Goal: Communication & Community: Connect with others

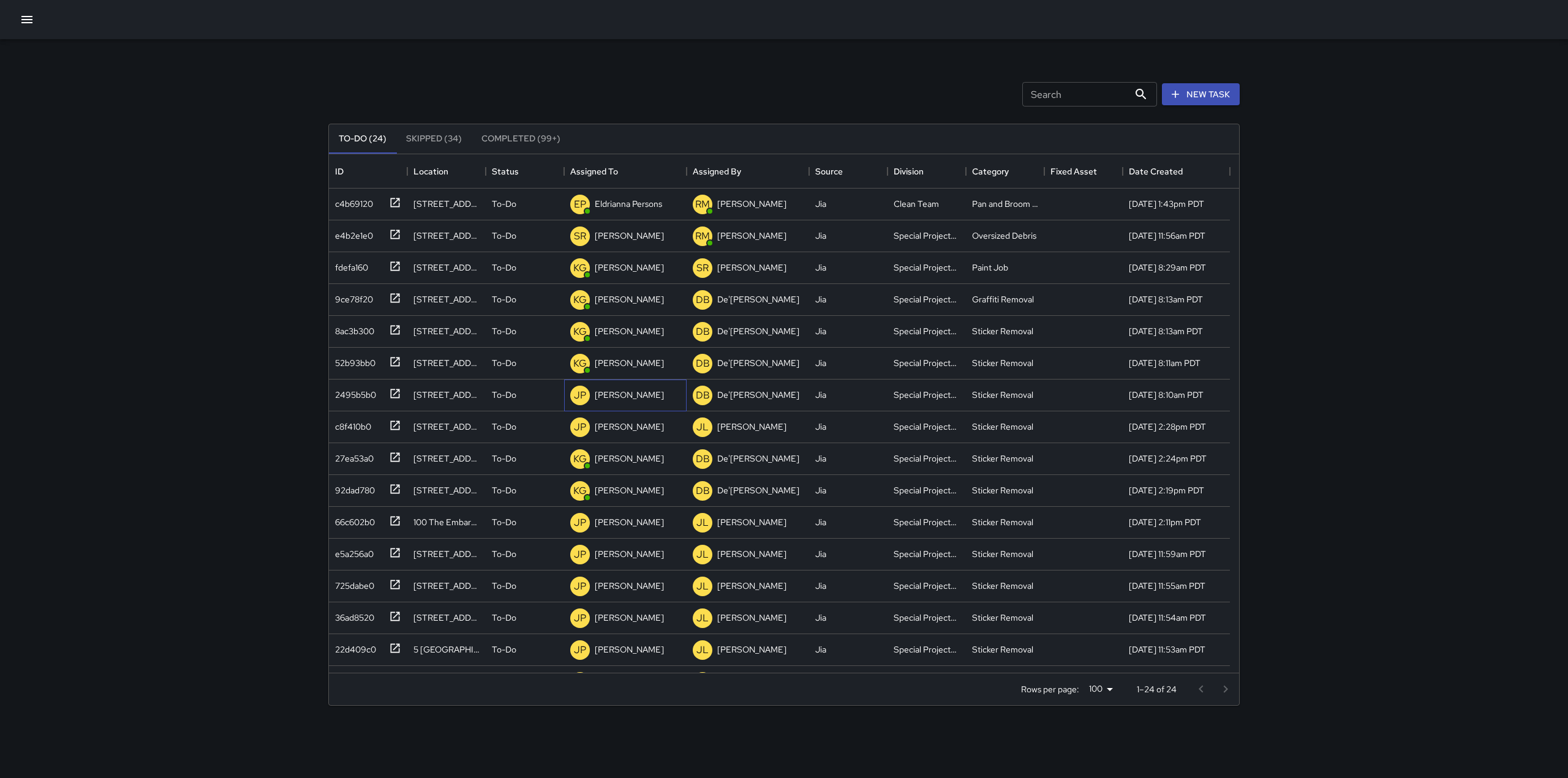
click at [629, 400] on p "[PERSON_NAME]" at bounding box center [629, 395] width 69 height 12
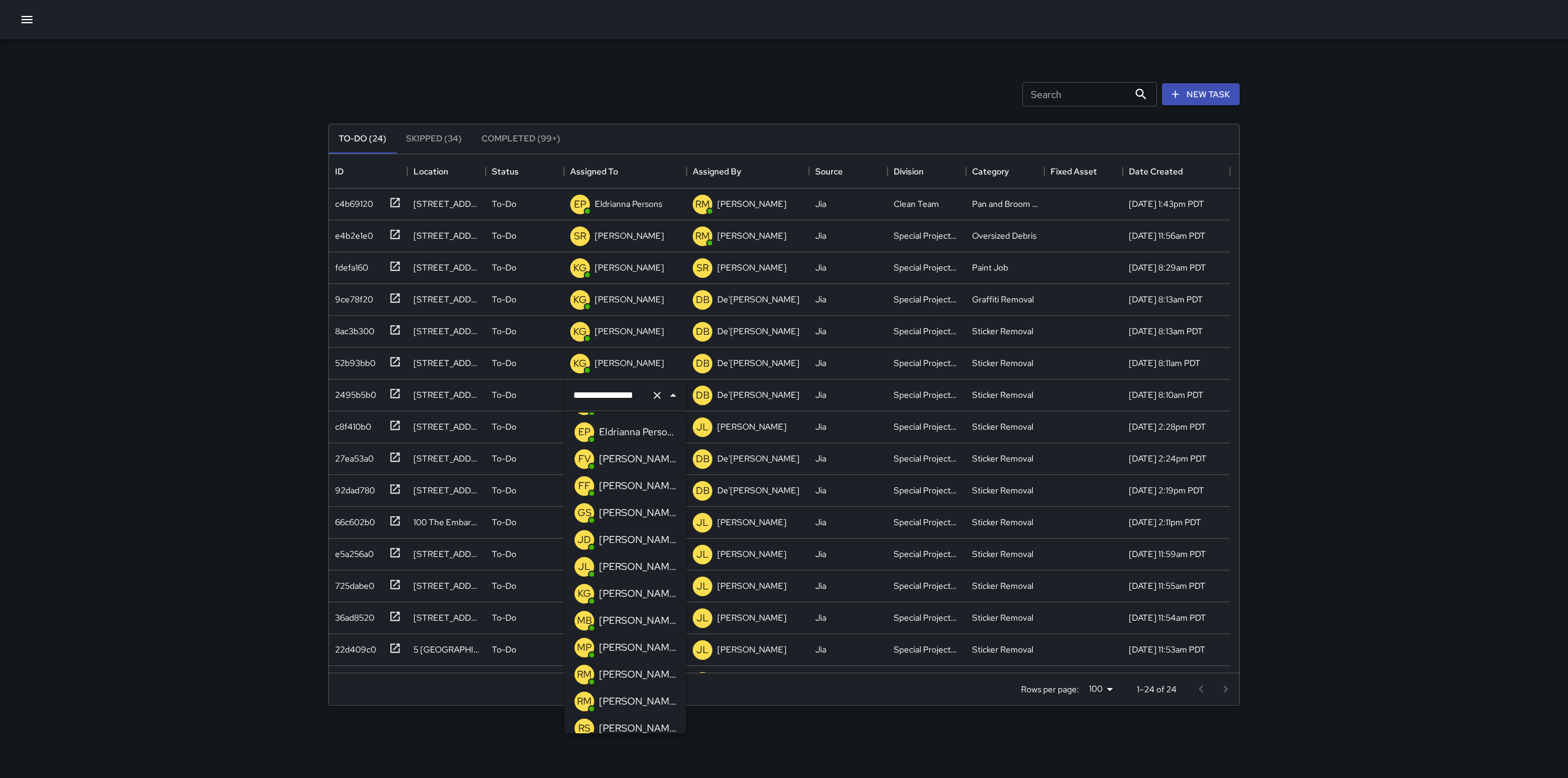
scroll to position [161, 0]
click at [625, 587] on p "[PERSON_NAME]" at bounding box center [637, 594] width 77 height 15
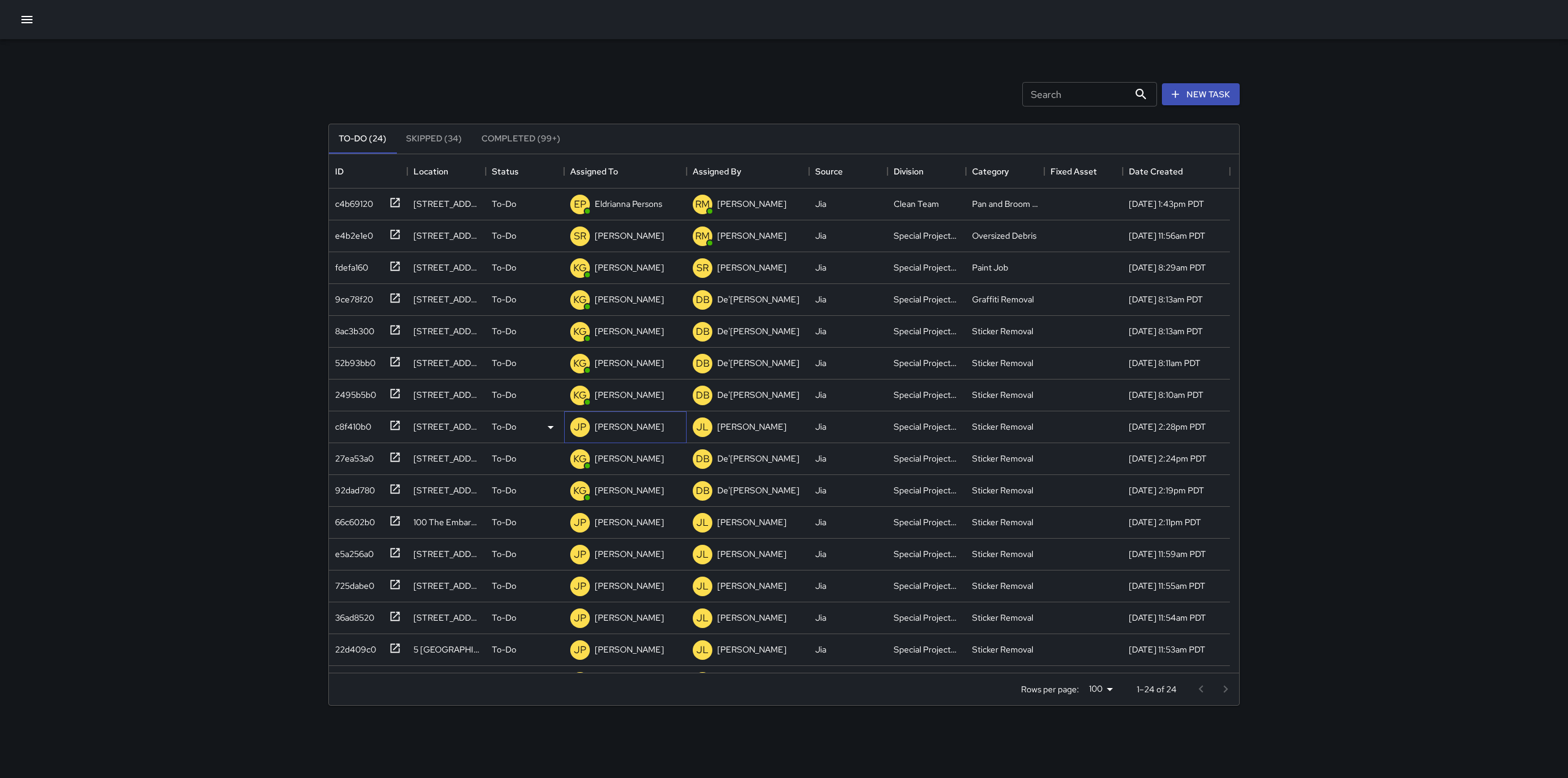
click at [634, 430] on p "[PERSON_NAME]" at bounding box center [629, 426] width 69 height 12
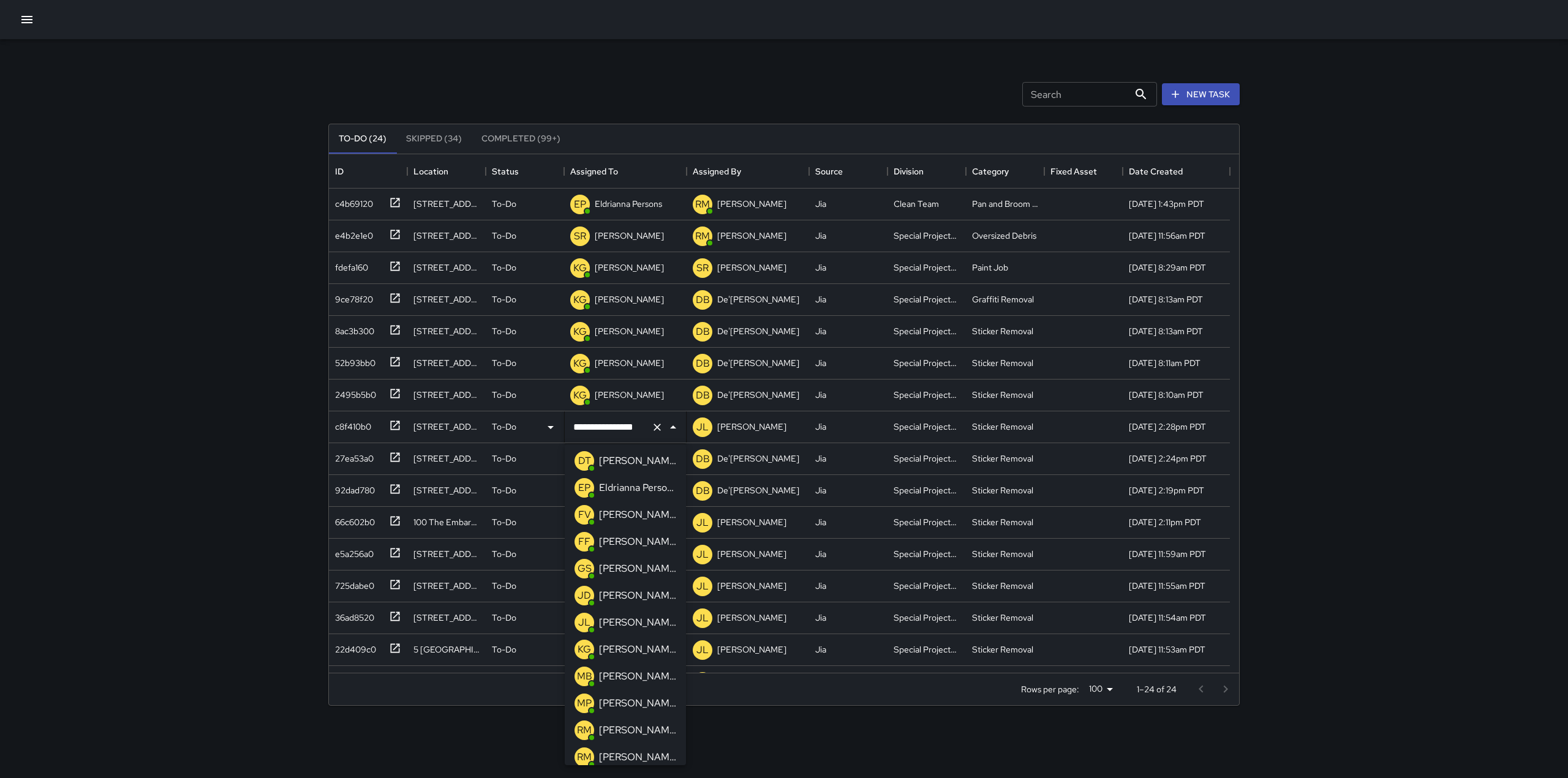
scroll to position [137, 0]
click at [637, 649] on p "[PERSON_NAME]" at bounding box center [637, 649] width 77 height 15
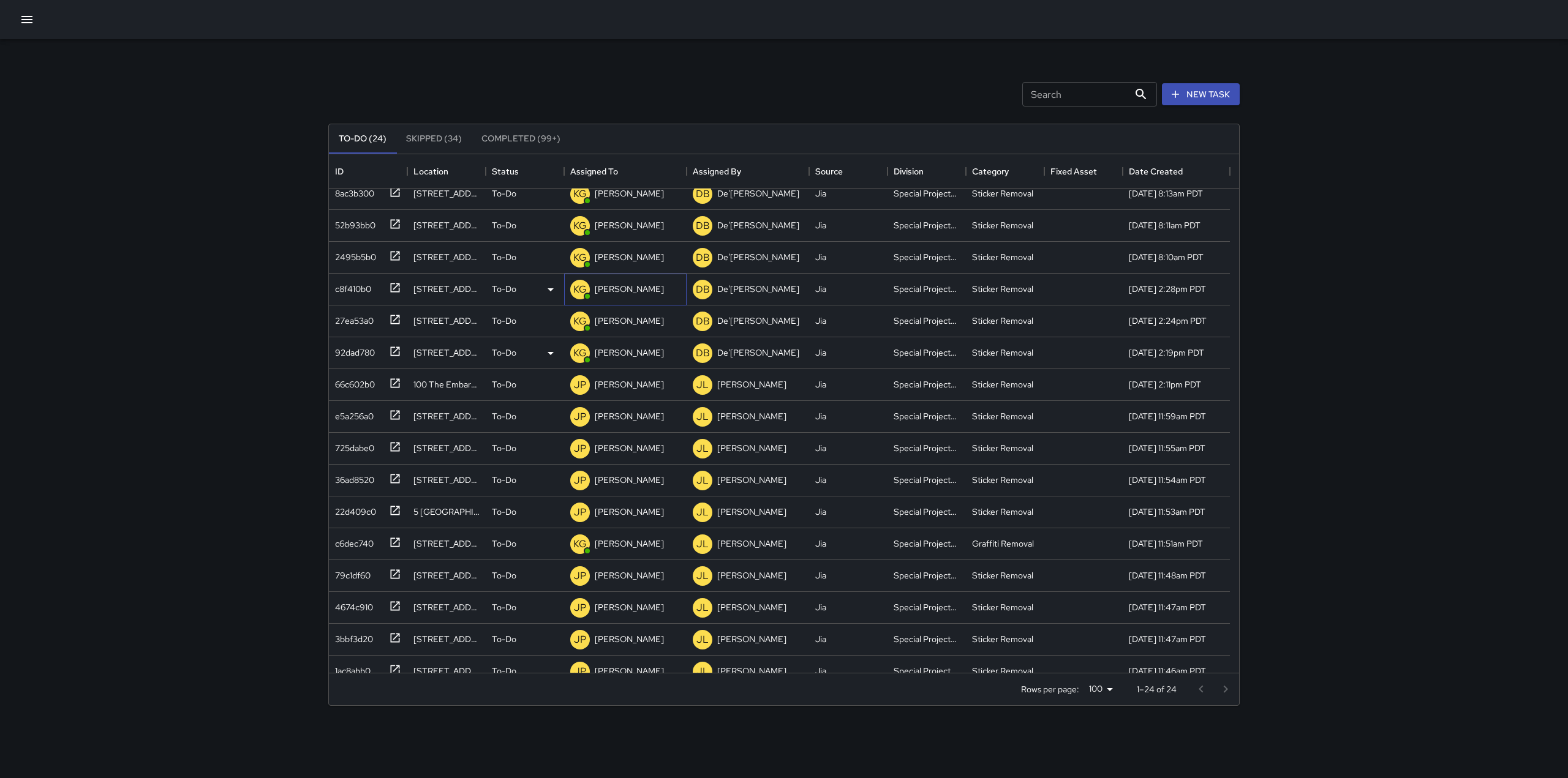
scroll to position [139, 0]
click at [637, 415] on p "[PERSON_NAME]" at bounding box center [629, 416] width 69 height 12
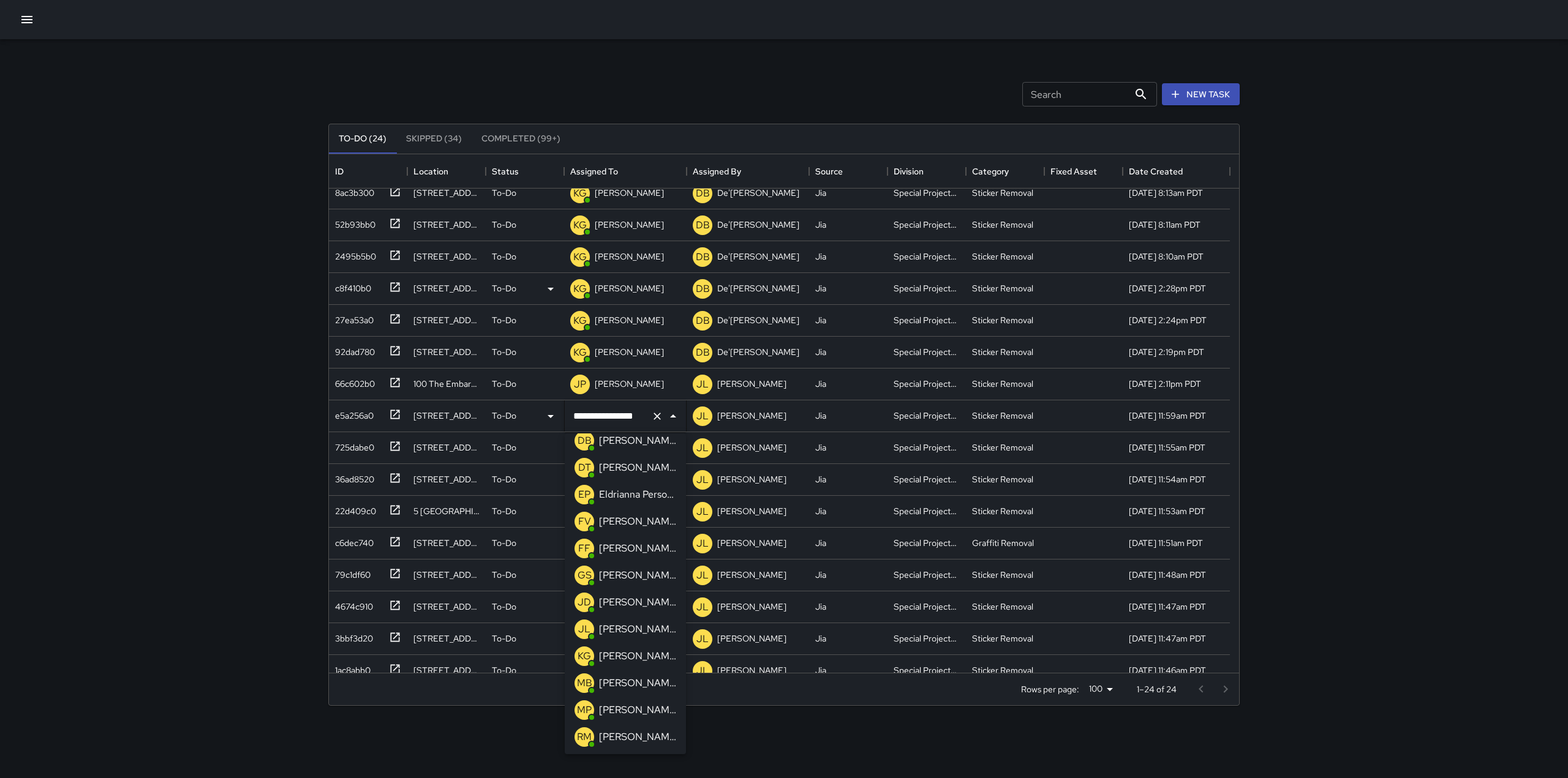
scroll to position [119, 0]
click at [621, 655] on p "[PERSON_NAME]" at bounding box center [637, 655] width 77 height 15
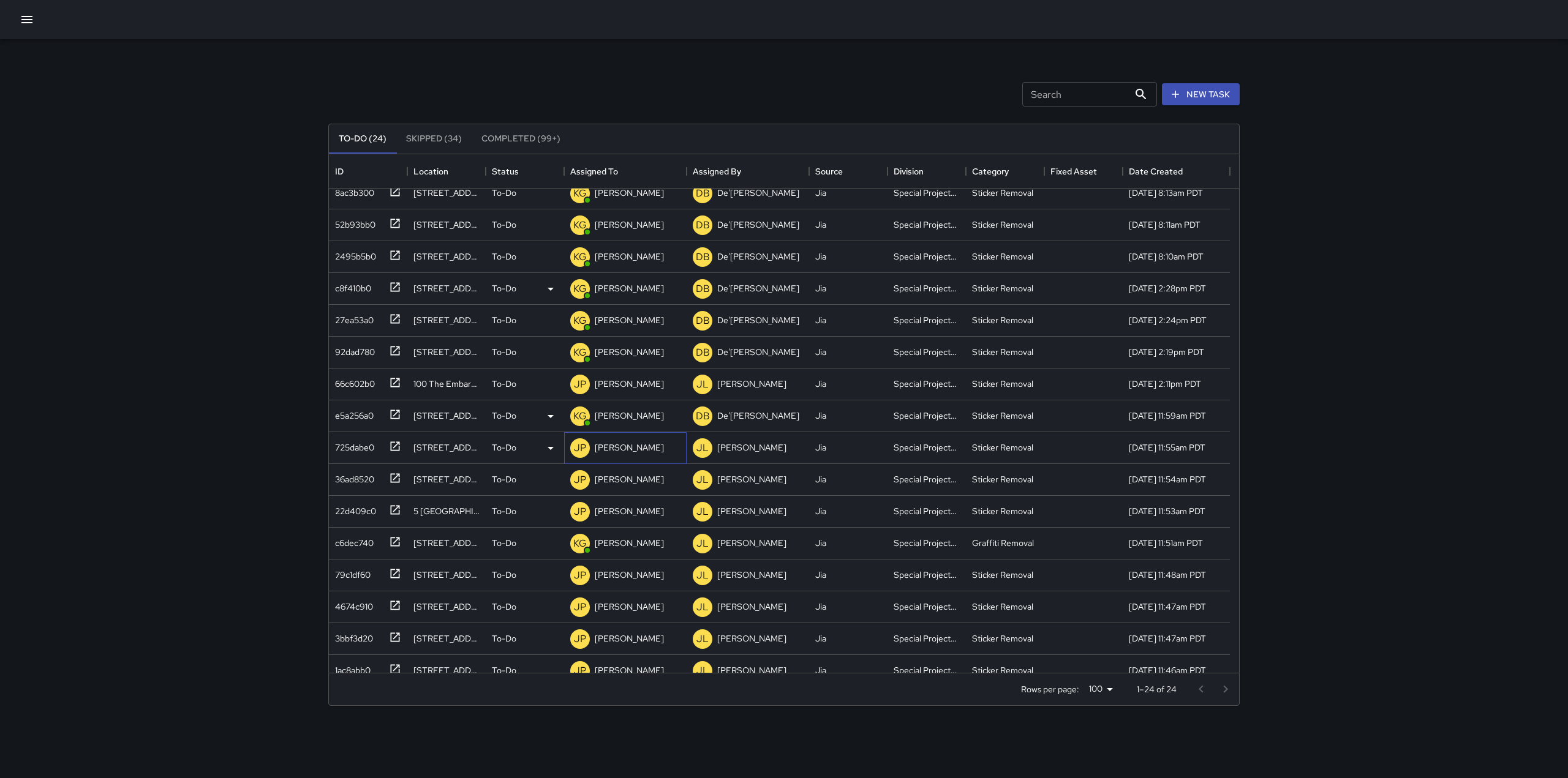
click at [627, 458] on div "JP [PERSON_NAME]" at bounding box center [617, 448] width 98 height 25
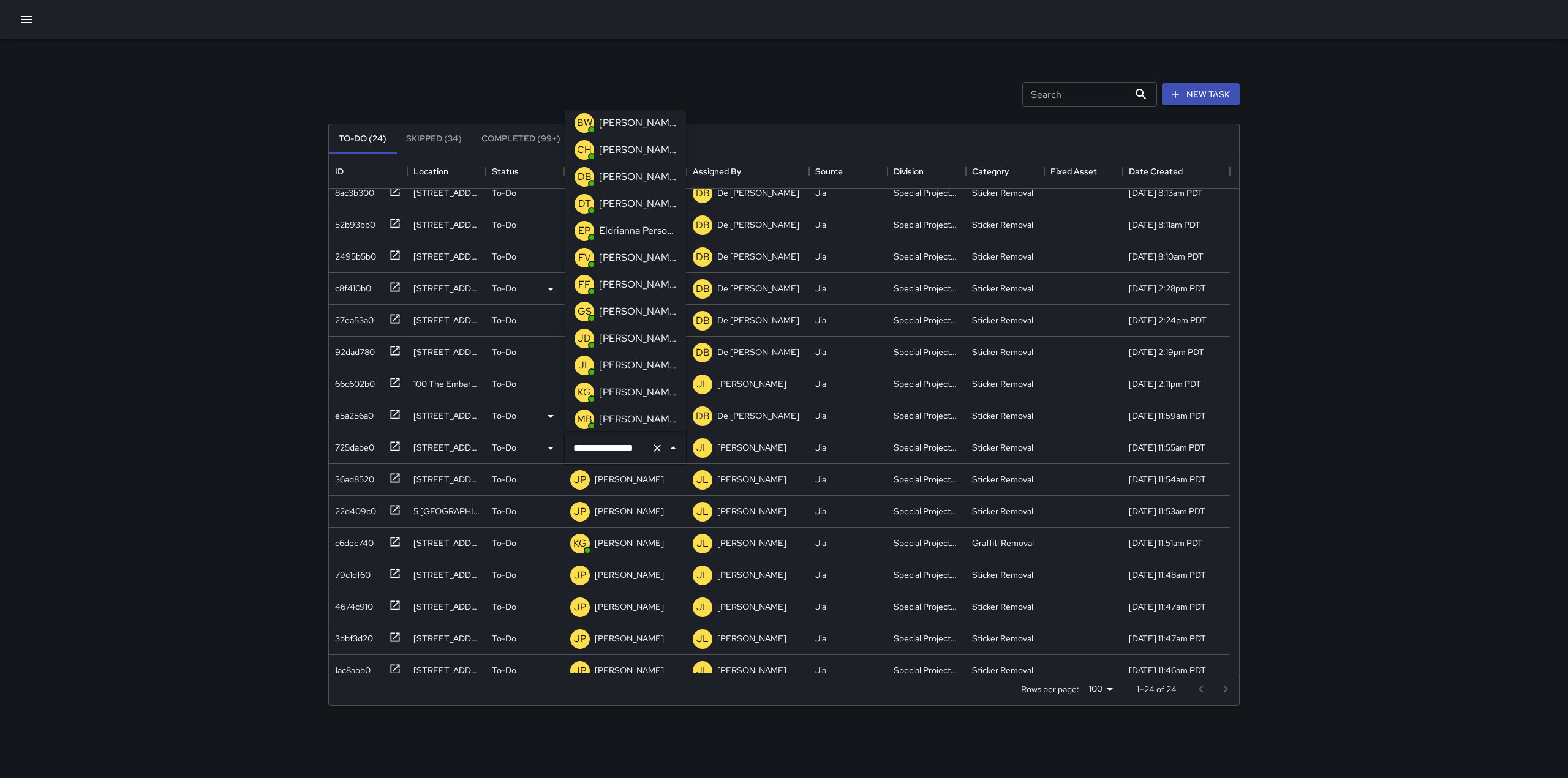
scroll to position [59, 0]
click at [625, 387] on p "[PERSON_NAME]" at bounding box center [637, 392] width 77 height 15
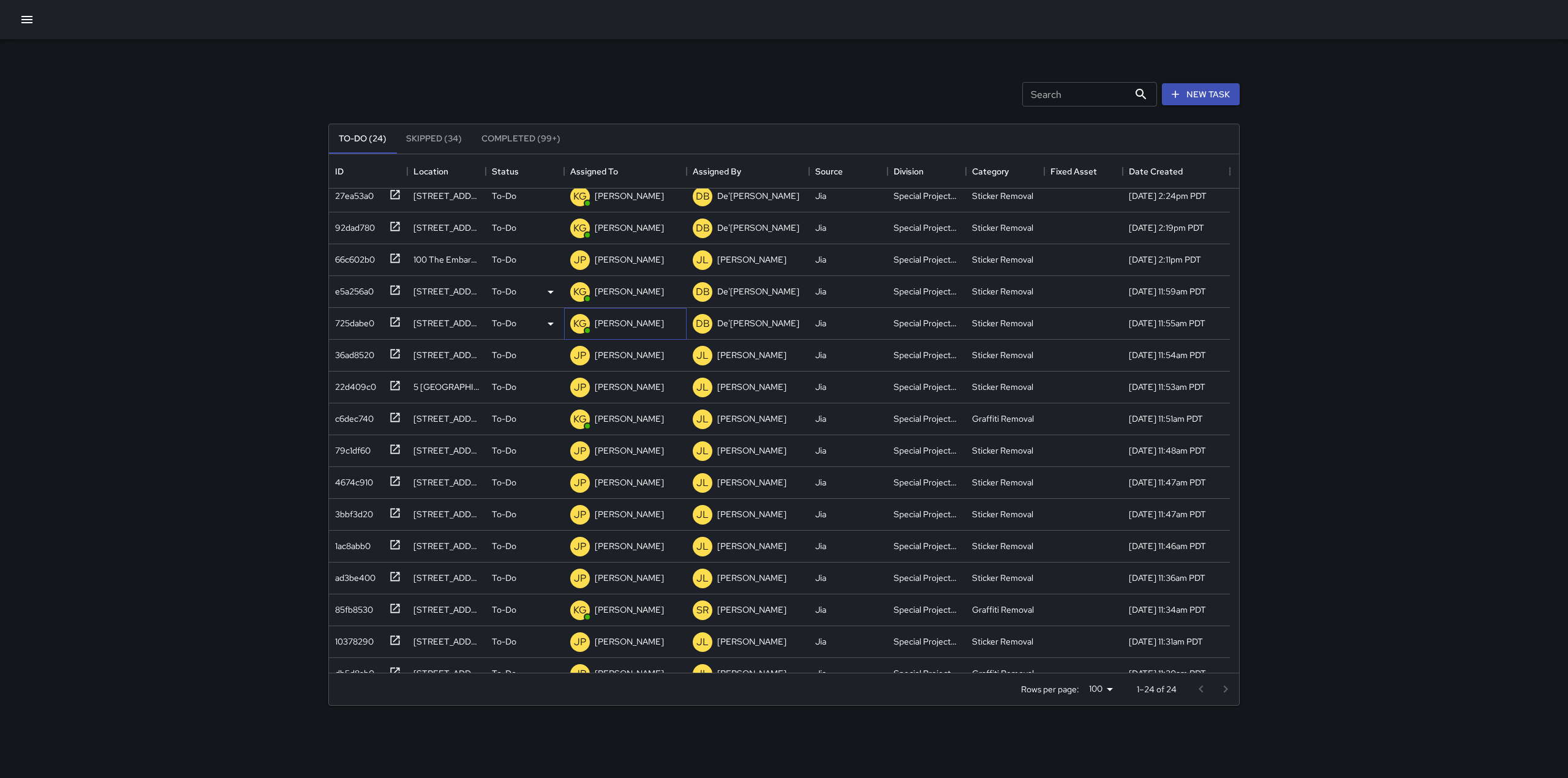
scroll to position [280, 0]
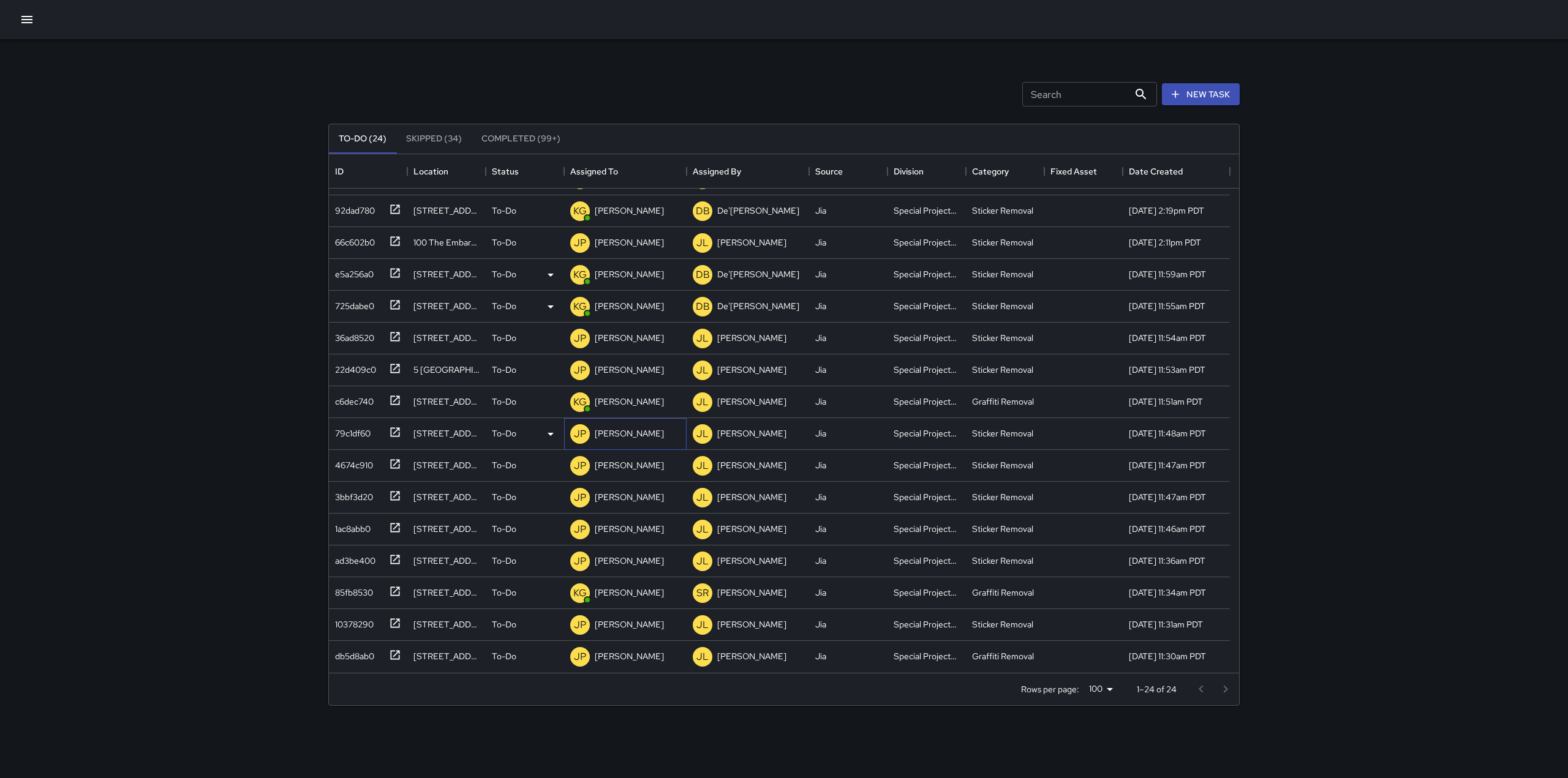
click at [625, 438] on p "[PERSON_NAME]" at bounding box center [629, 433] width 69 height 12
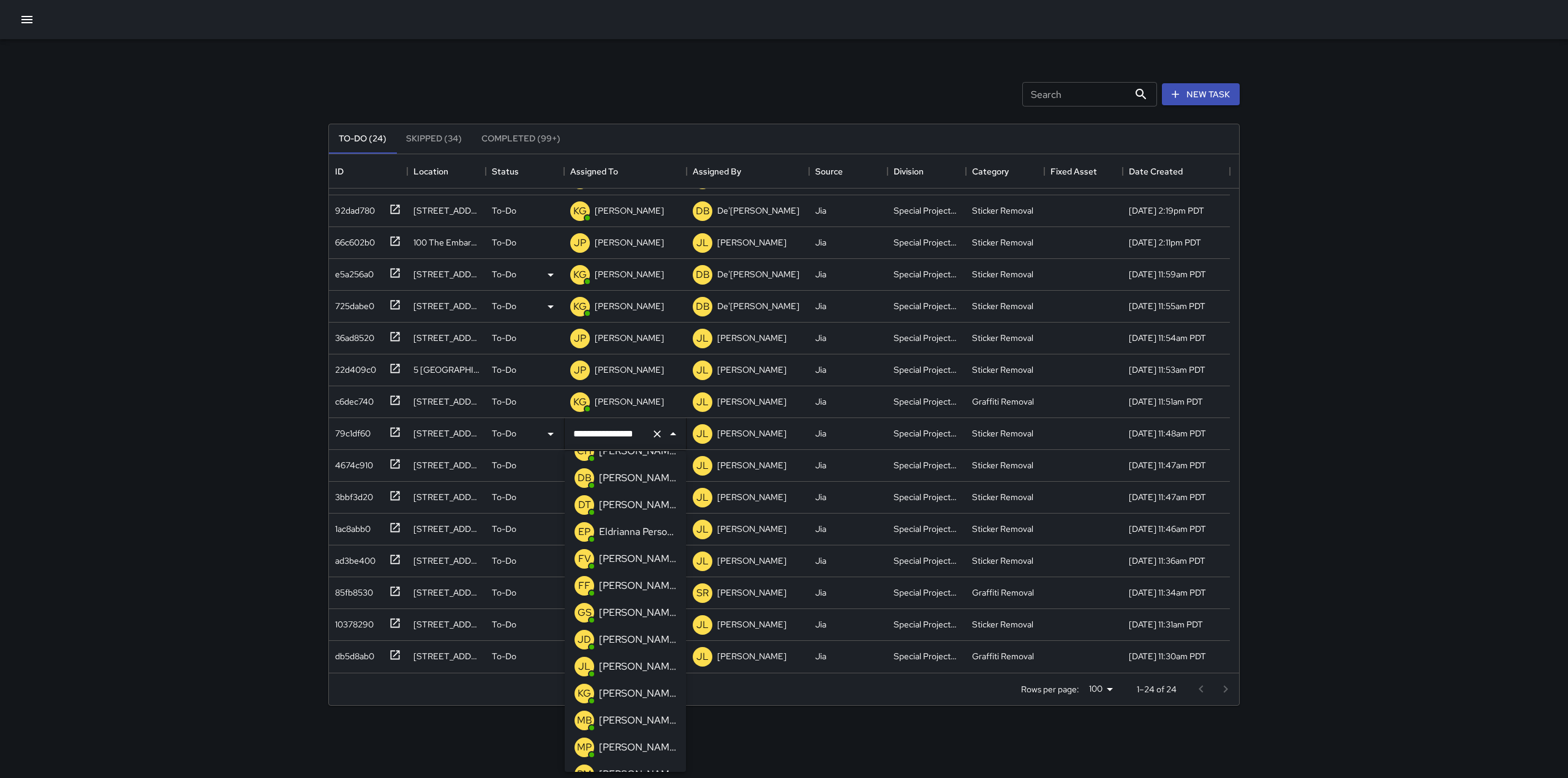
scroll to position [126, 0]
click at [629, 674] on p "[PERSON_NAME]" at bounding box center [637, 667] width 77 height 15
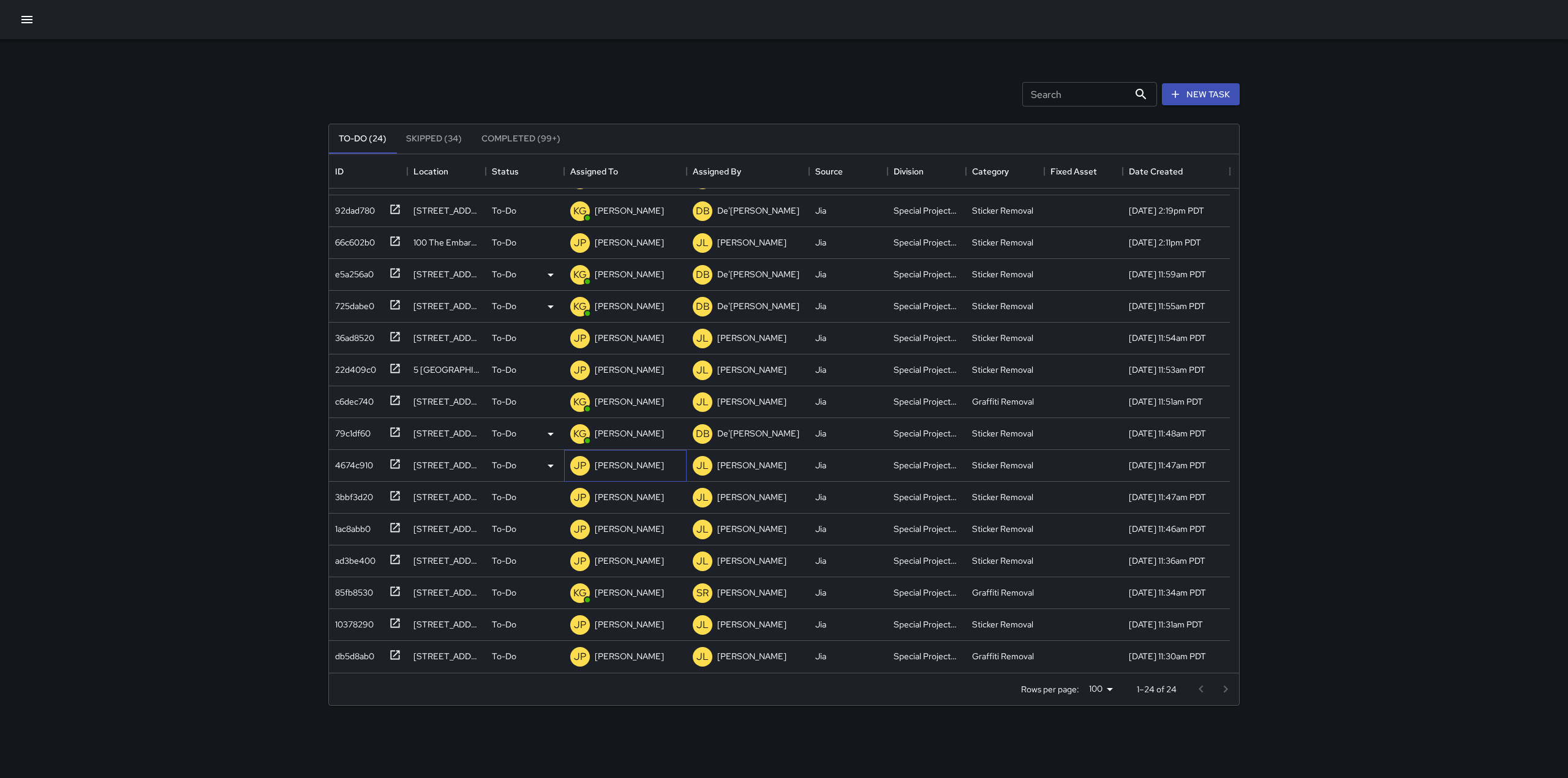
click at [621, 473] on div "[PERSON_NAME]" at bounding box center [629, 465] width 74 height 17
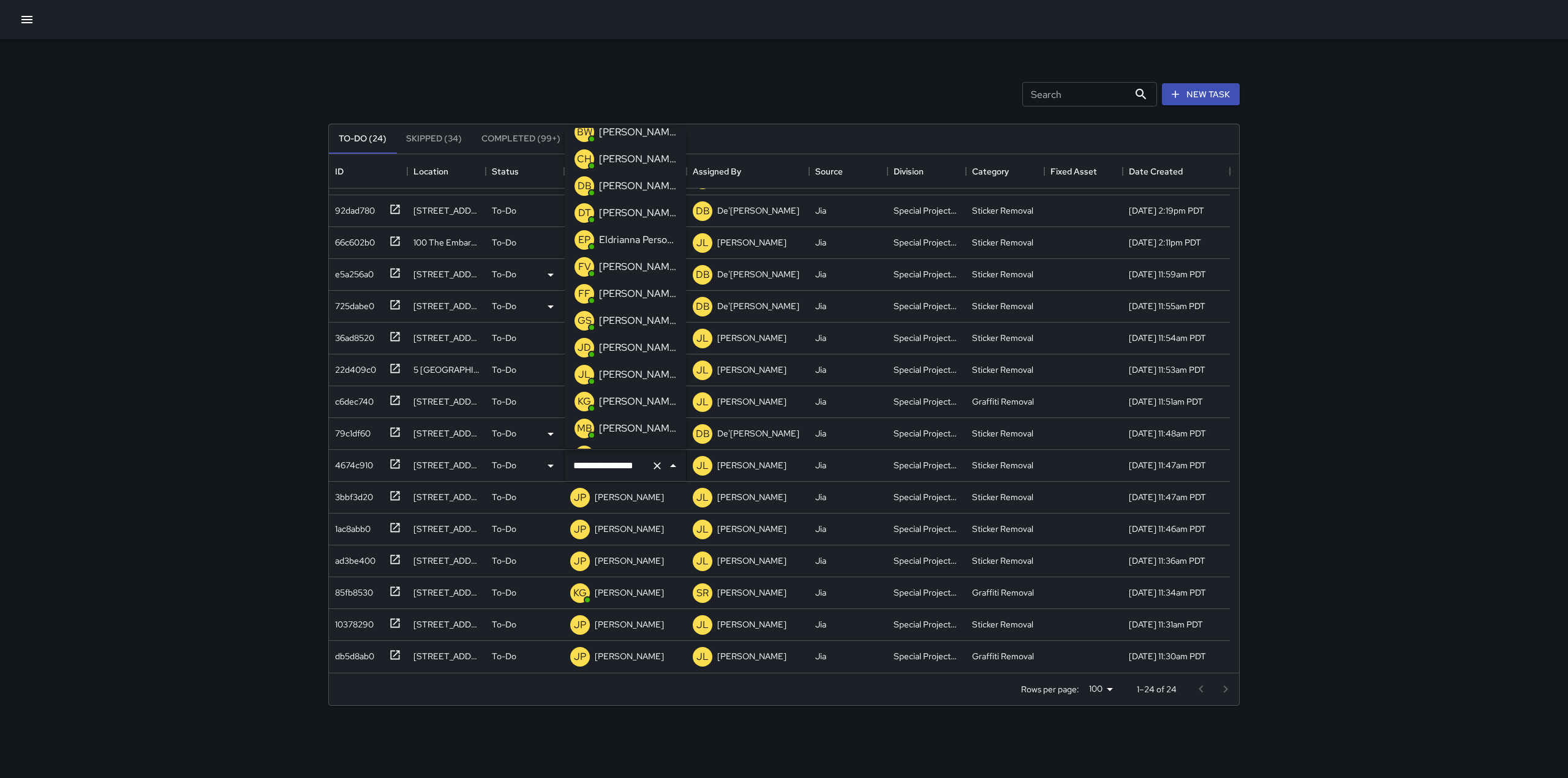
scroll to position [82, 0]
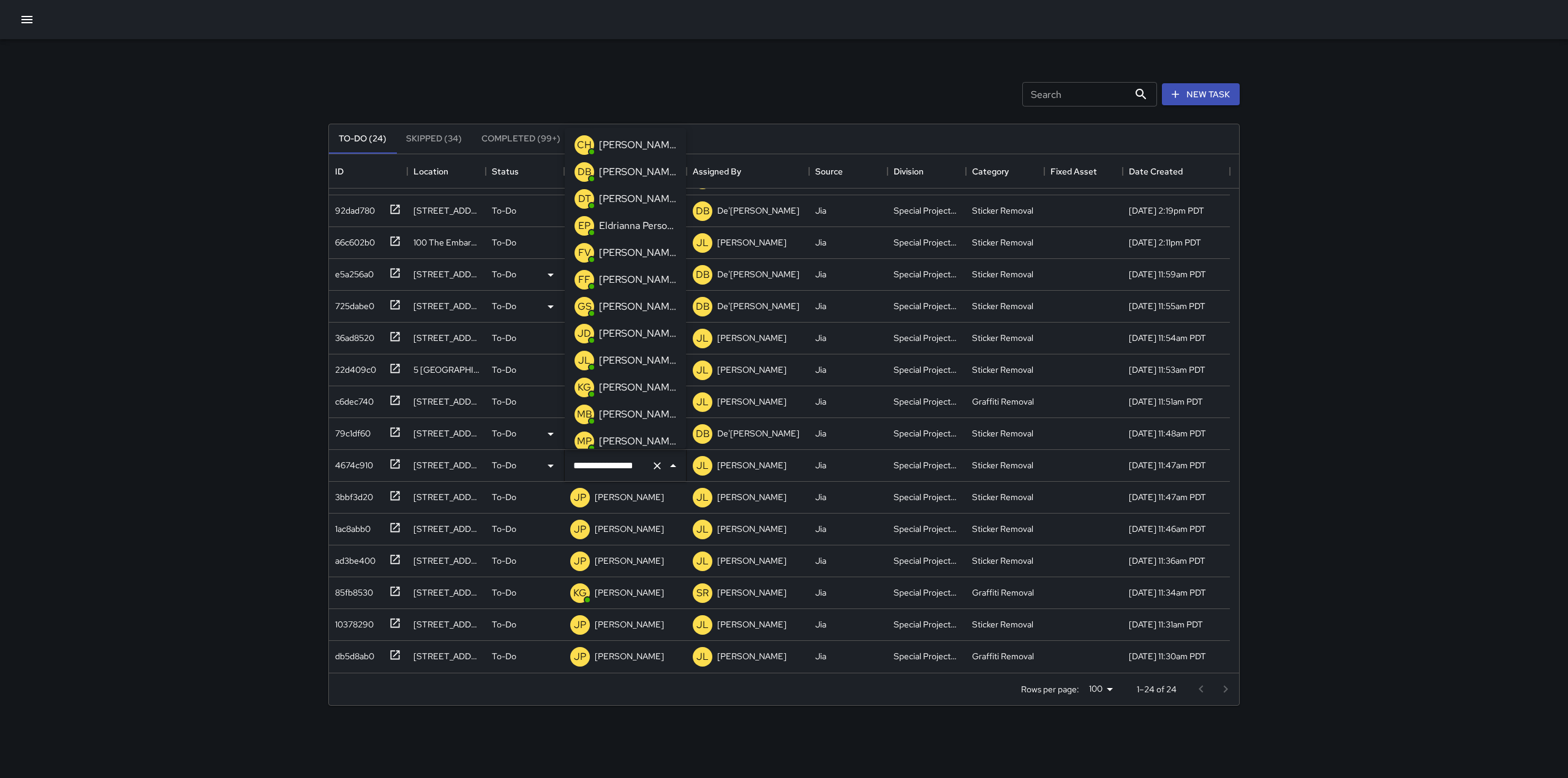
click at [635, 381] on p "[PERSON_NAME]" at bounding box center [637, 387] width 77 height 15
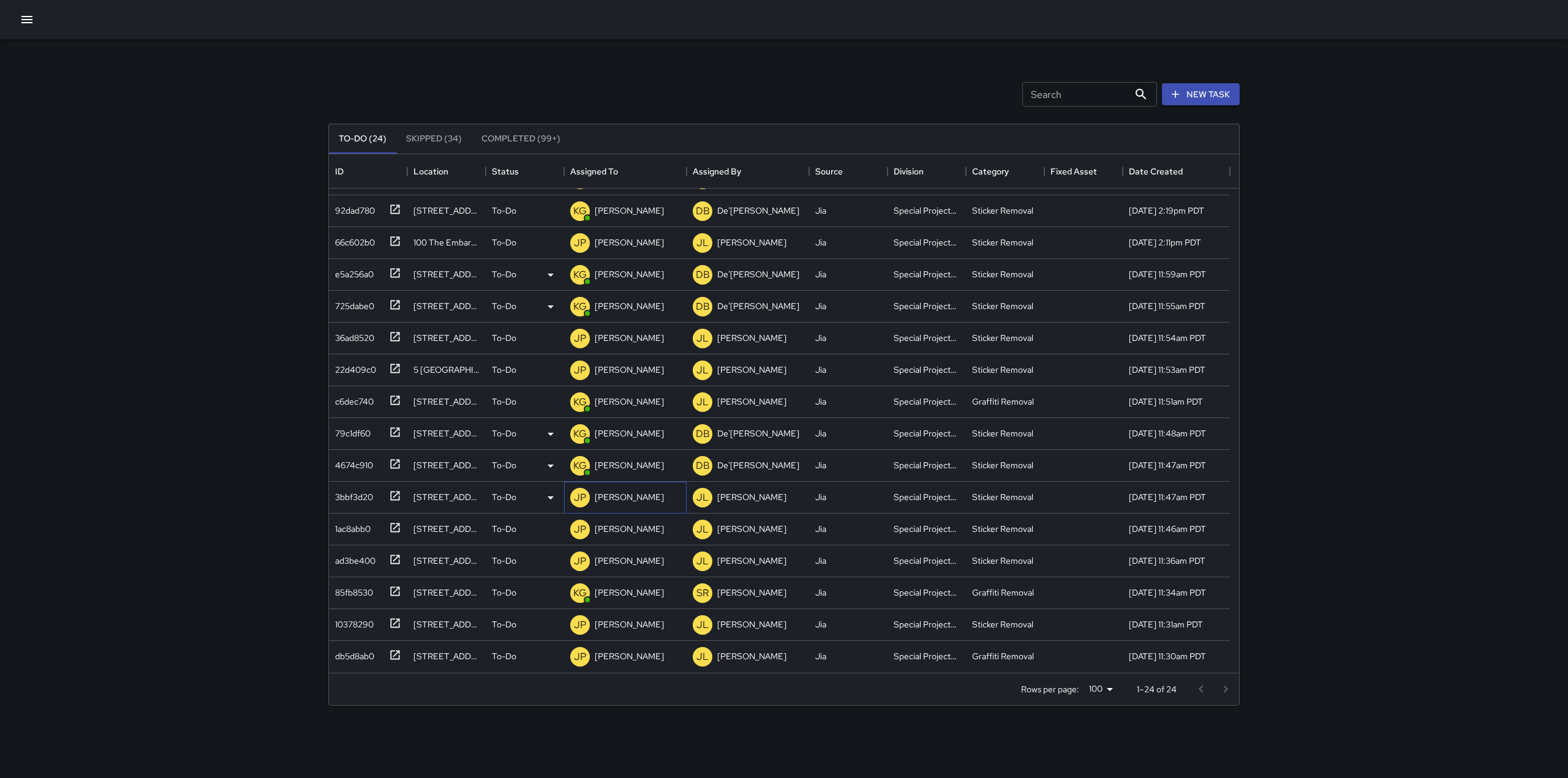
click at [627, 499] on p "[PERSON_NAME]" at bounding box center [629, 497] width 69 height 12
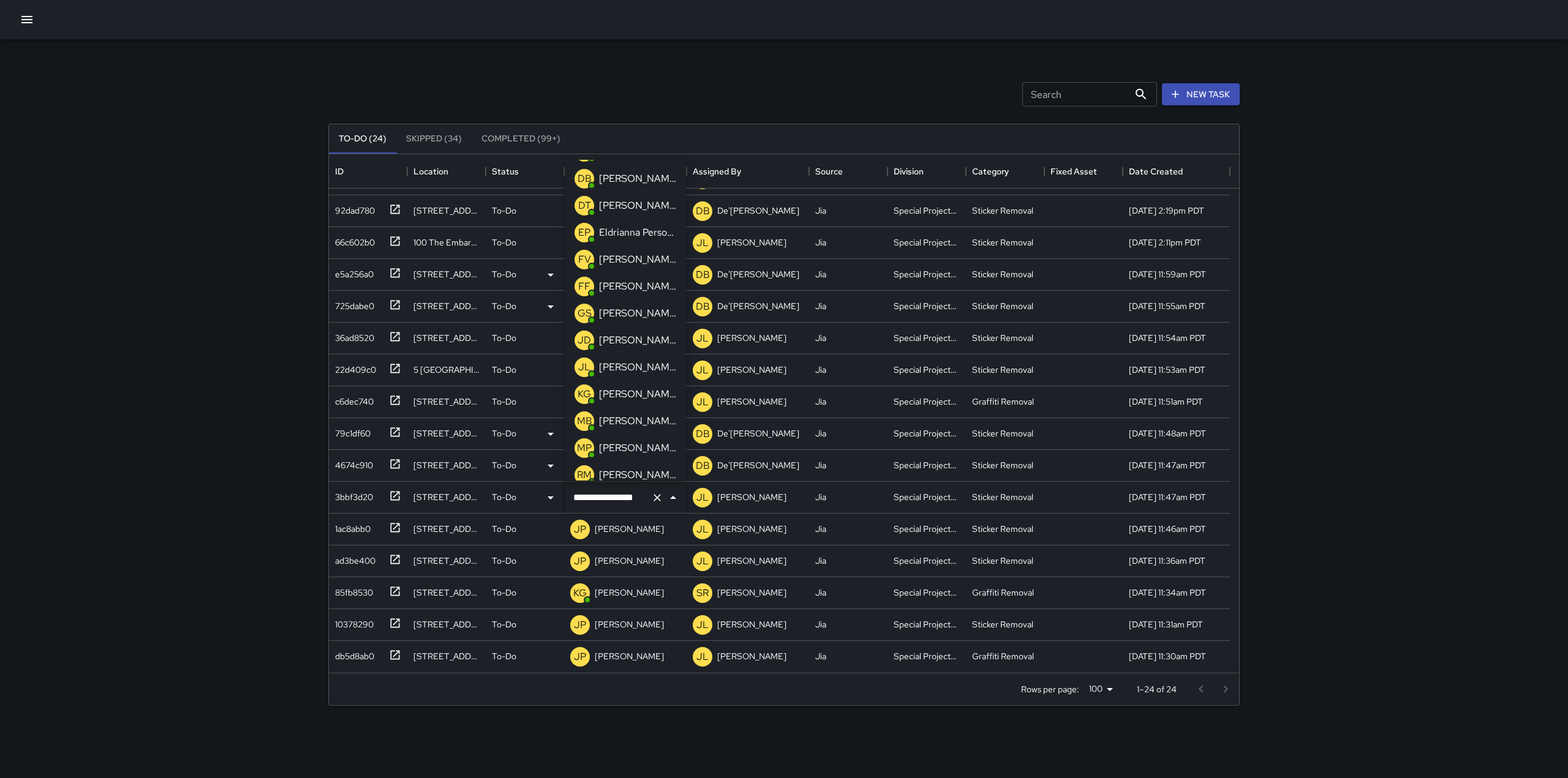
scroll to position [108, 0]
click at [624, 389] on p "[PERSON_NAME]" at bounding box center [637, 394] width 77 height 15
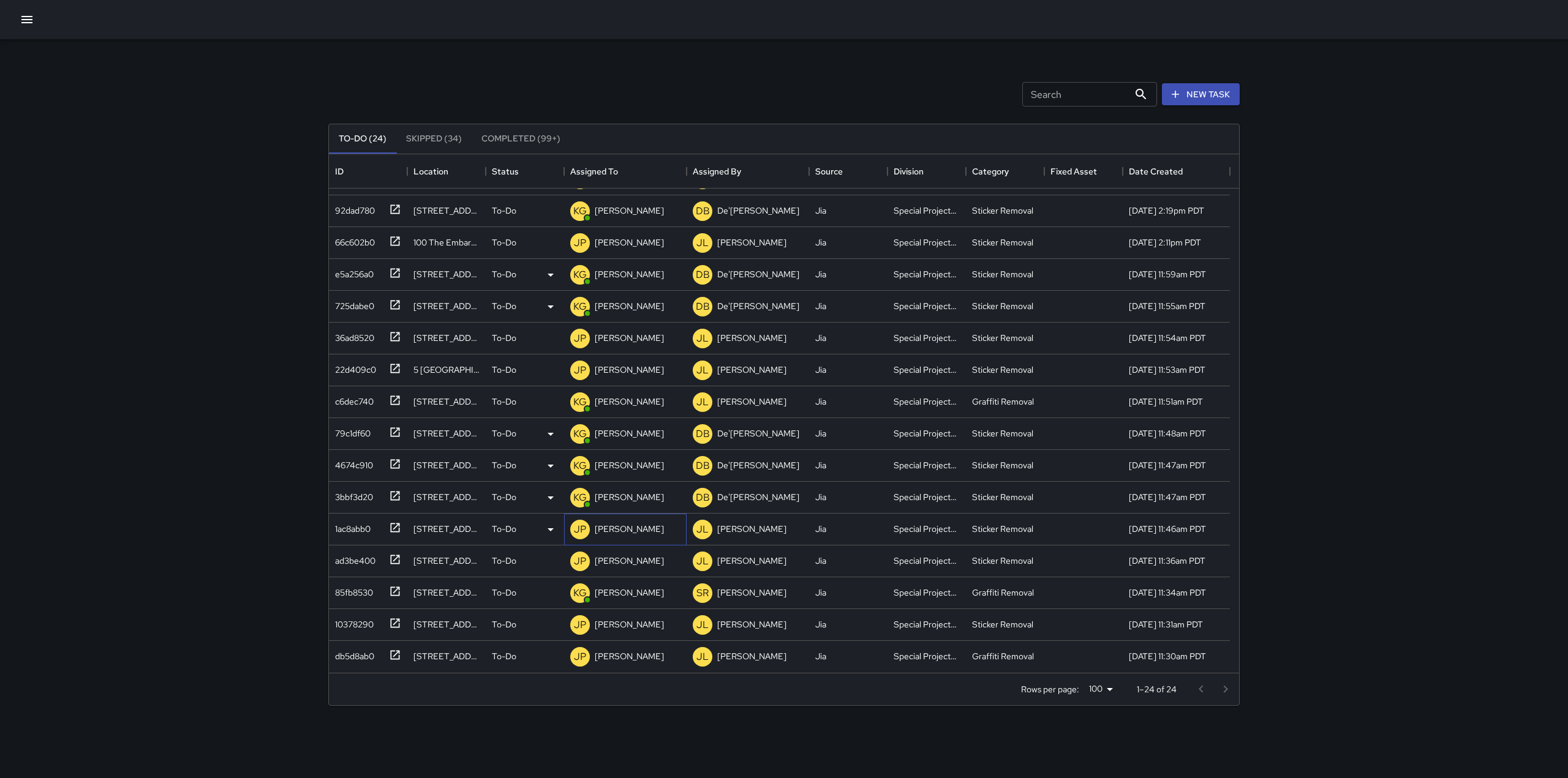
click at [635, 530] on p "[PERSON_NAME]" at bounding box center [629, 529] width 69 height 12
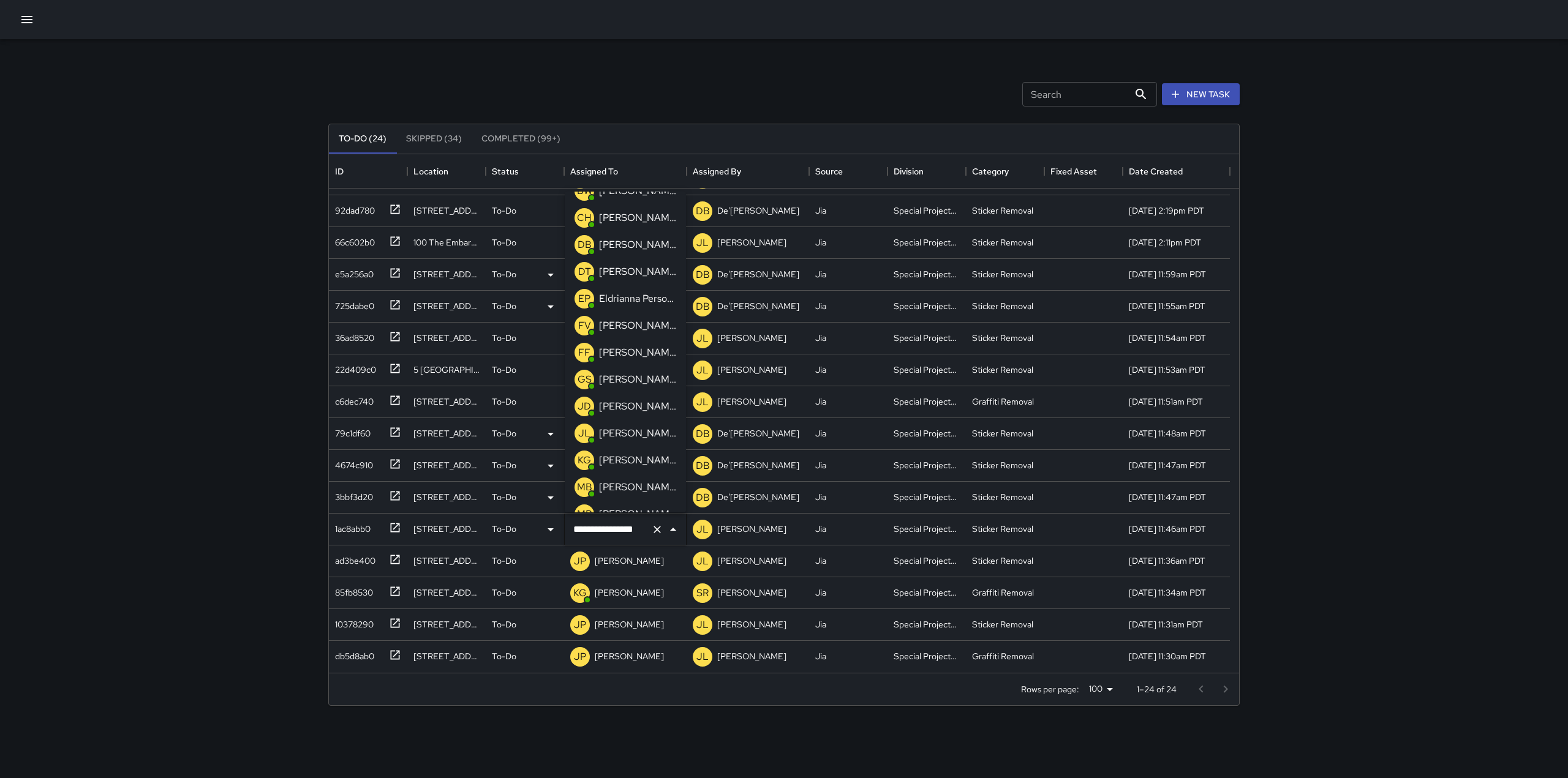
scroll to position [74, 0]
click at [632, 458] on p "[PERSON_NAME]" at bounding box center [637, 460] width 77 height 15
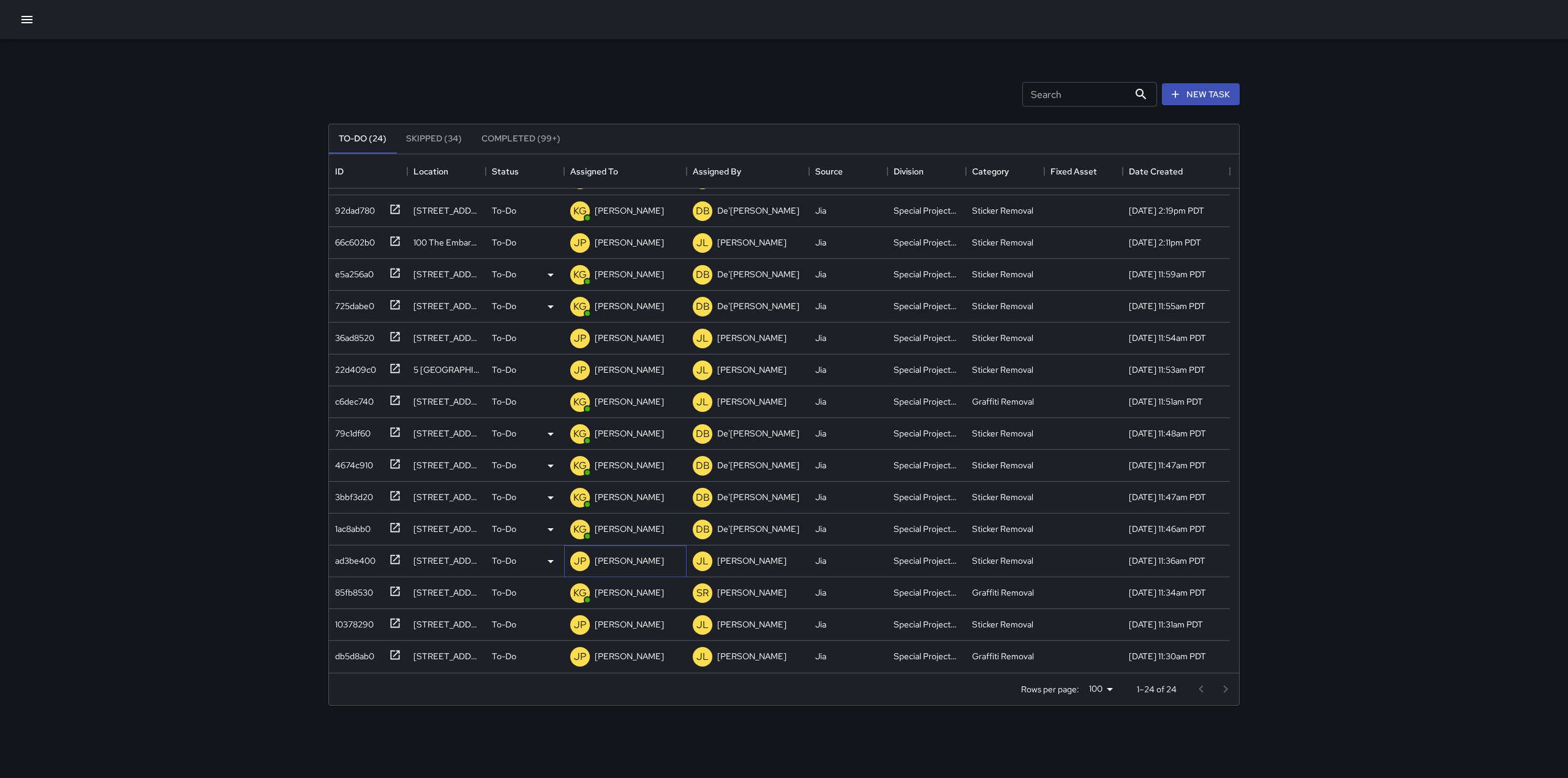
click at [627, 560] on p "[PERSON_NAME]" at bounding box center [629, 561] width 69 height 12
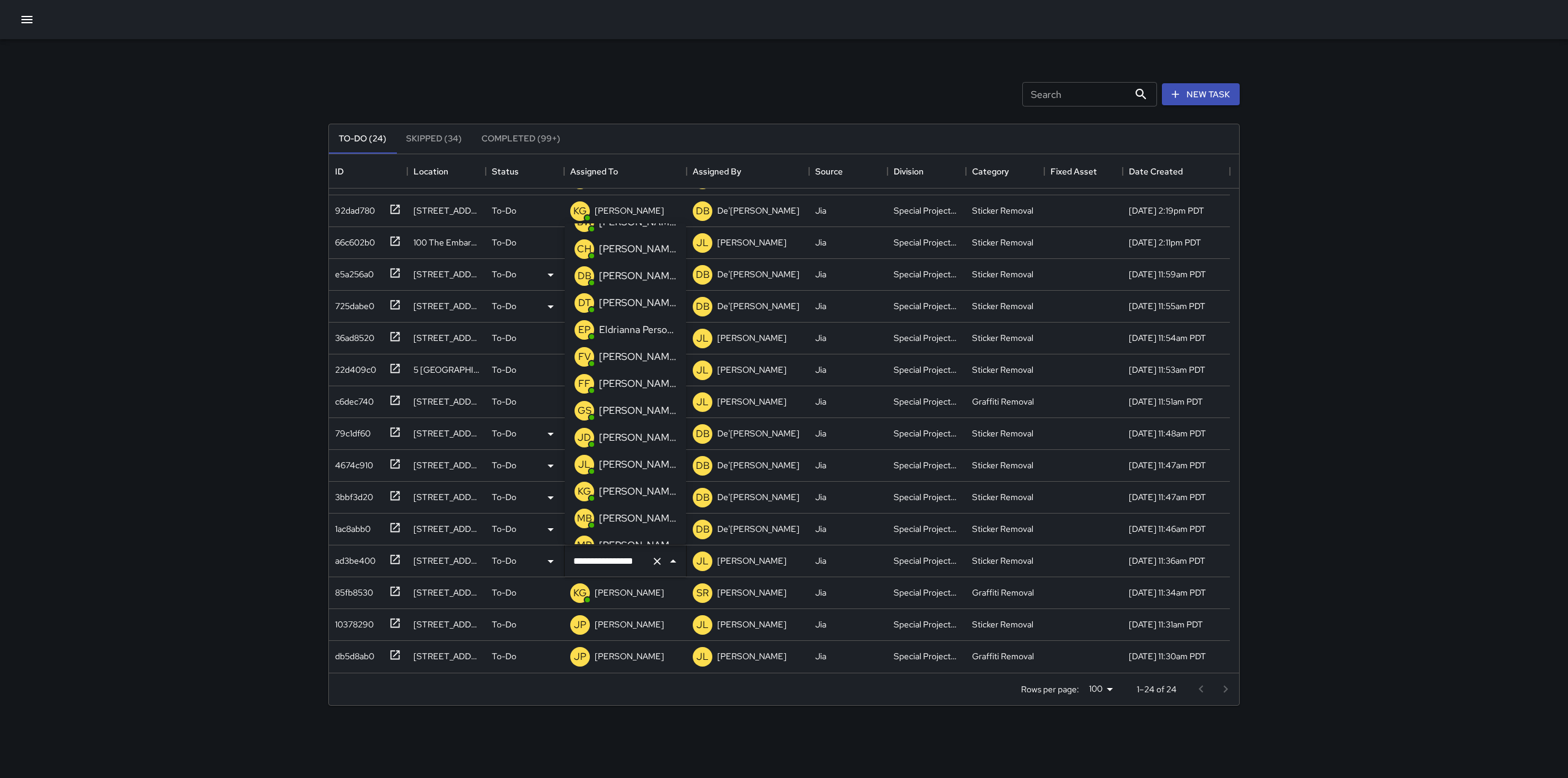
scroll to position [86, 0]
click at [629, 478] on p "[PERSON_NAME]" at bounding box center [637, 479] width 77 height 15
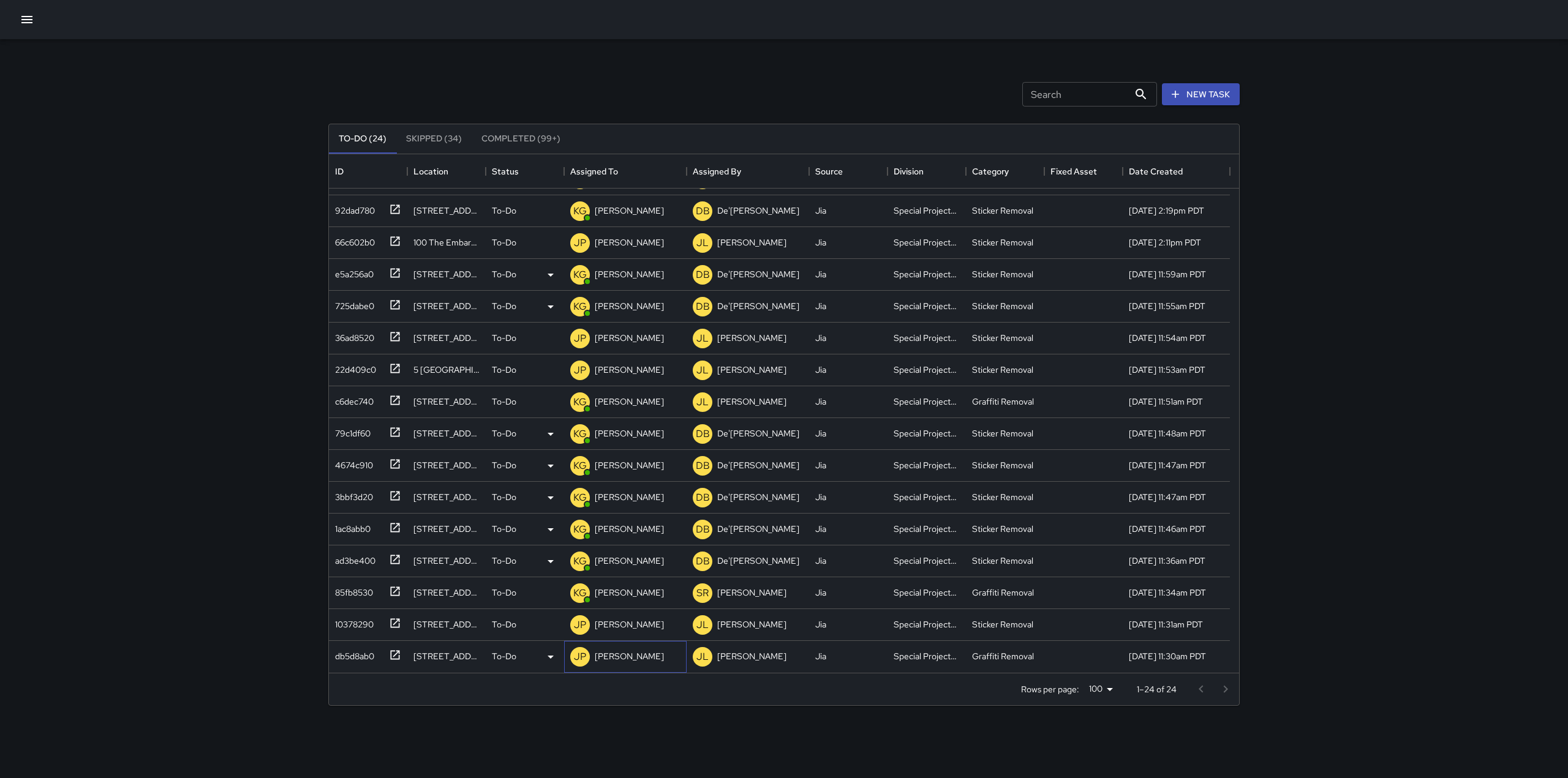
click at [645, 646] on div "JP [PERSON_NAME]" at bounding box center [617, 657] width 98 height 25
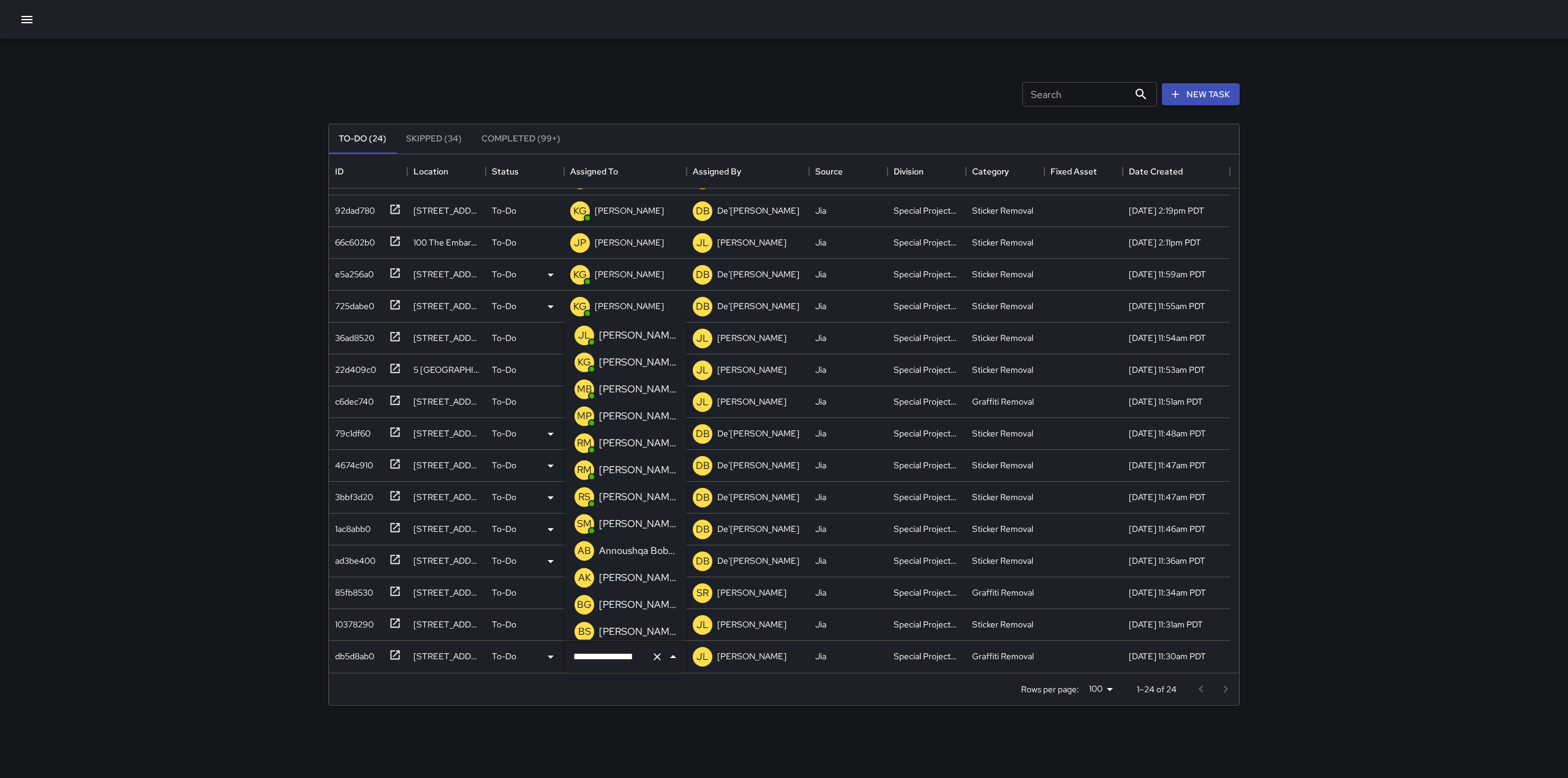
scroll to position [298, 0]
click at [633, 364] on p "[PERSON_NAME]" at bounding box center [637, 363] width 77 height 15
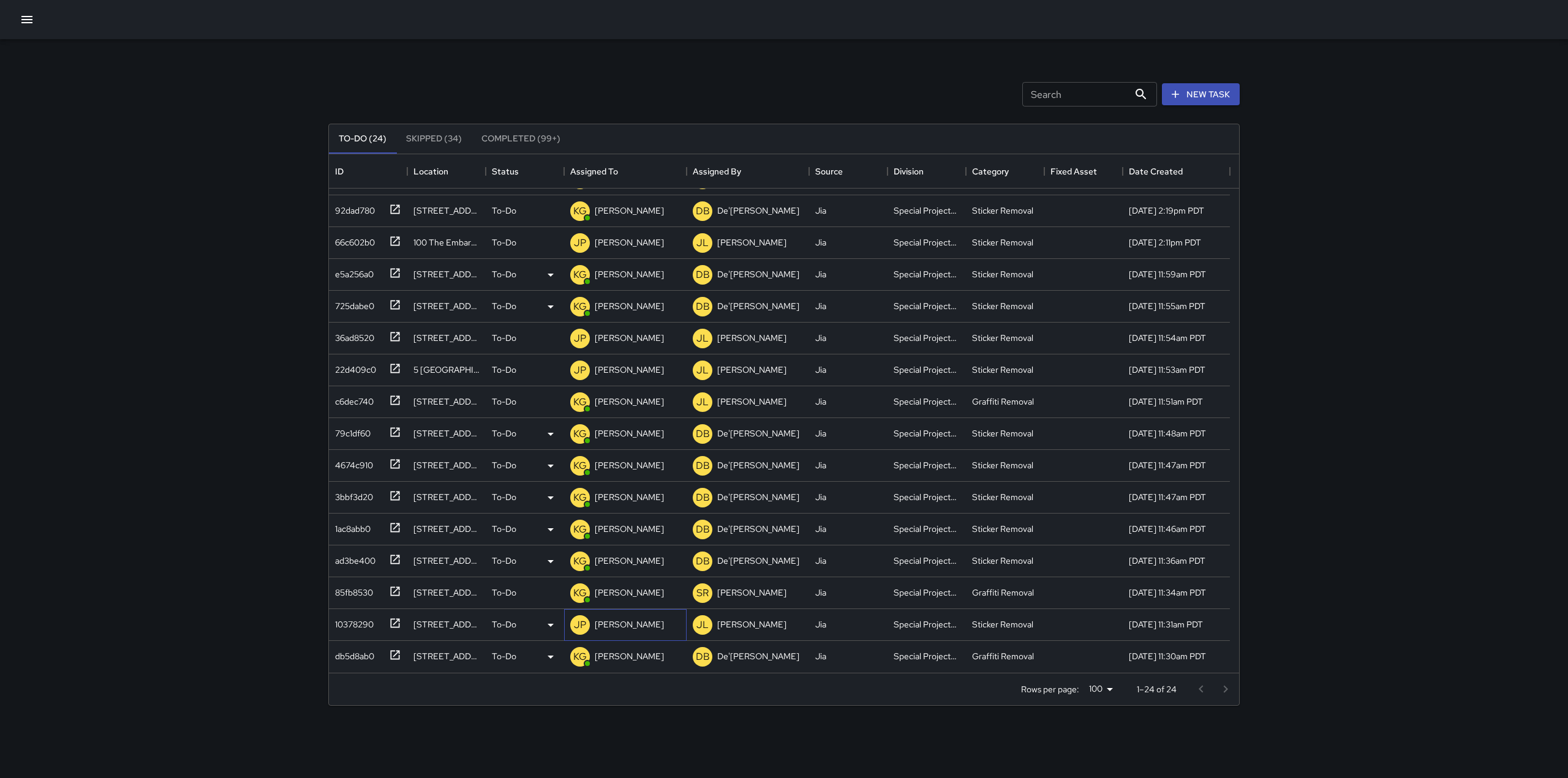
click at [616, 618] on div "[PERSON_NAME]" at bounding box center [629, 625] width 74 height 17
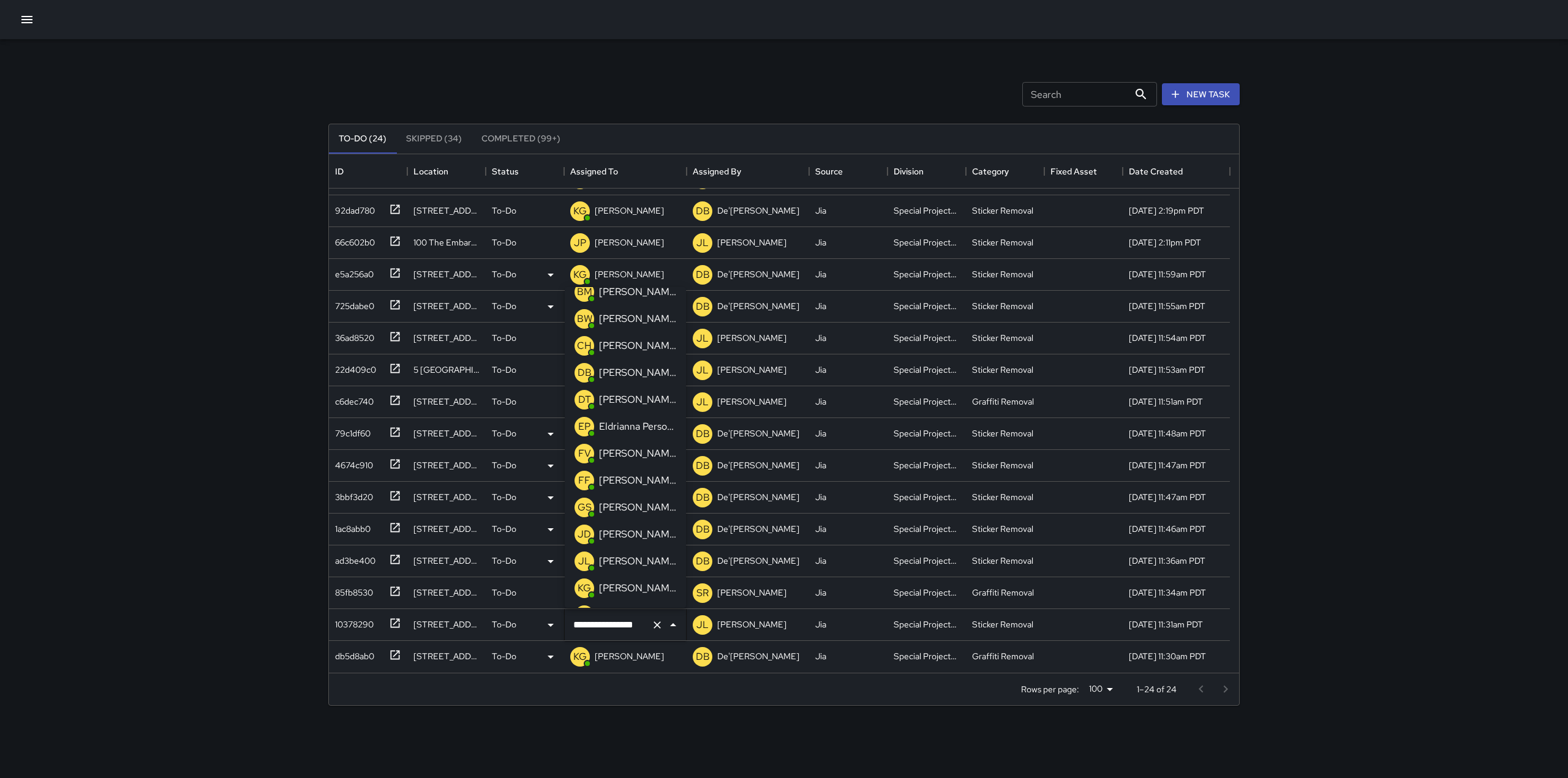
scroll to position [40, 0]
click at [621, 588] on p "[PERSON_NAME]" at bounding box center [637, 589] width 77 height 15
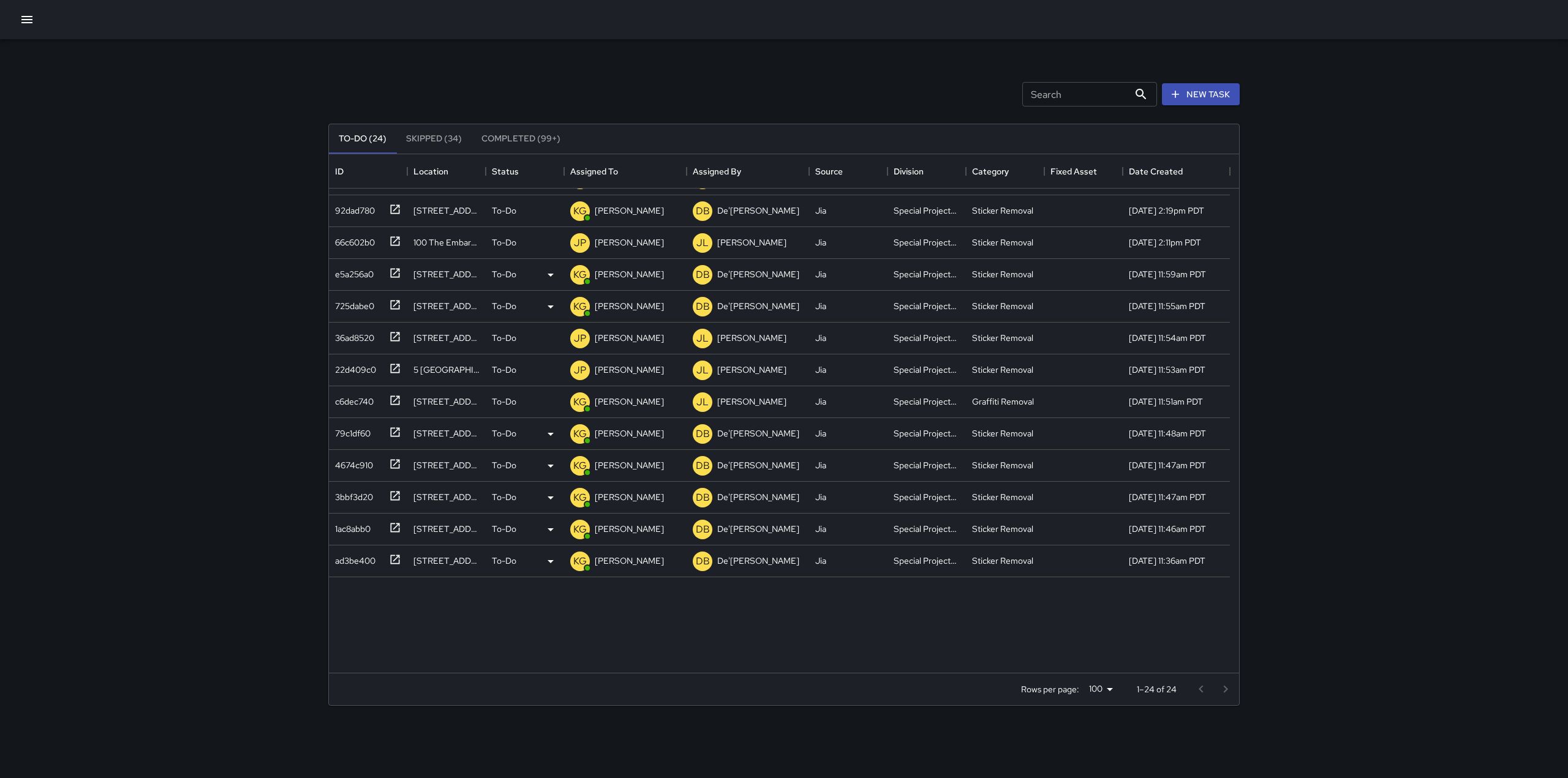
scroll to position [0, 0]
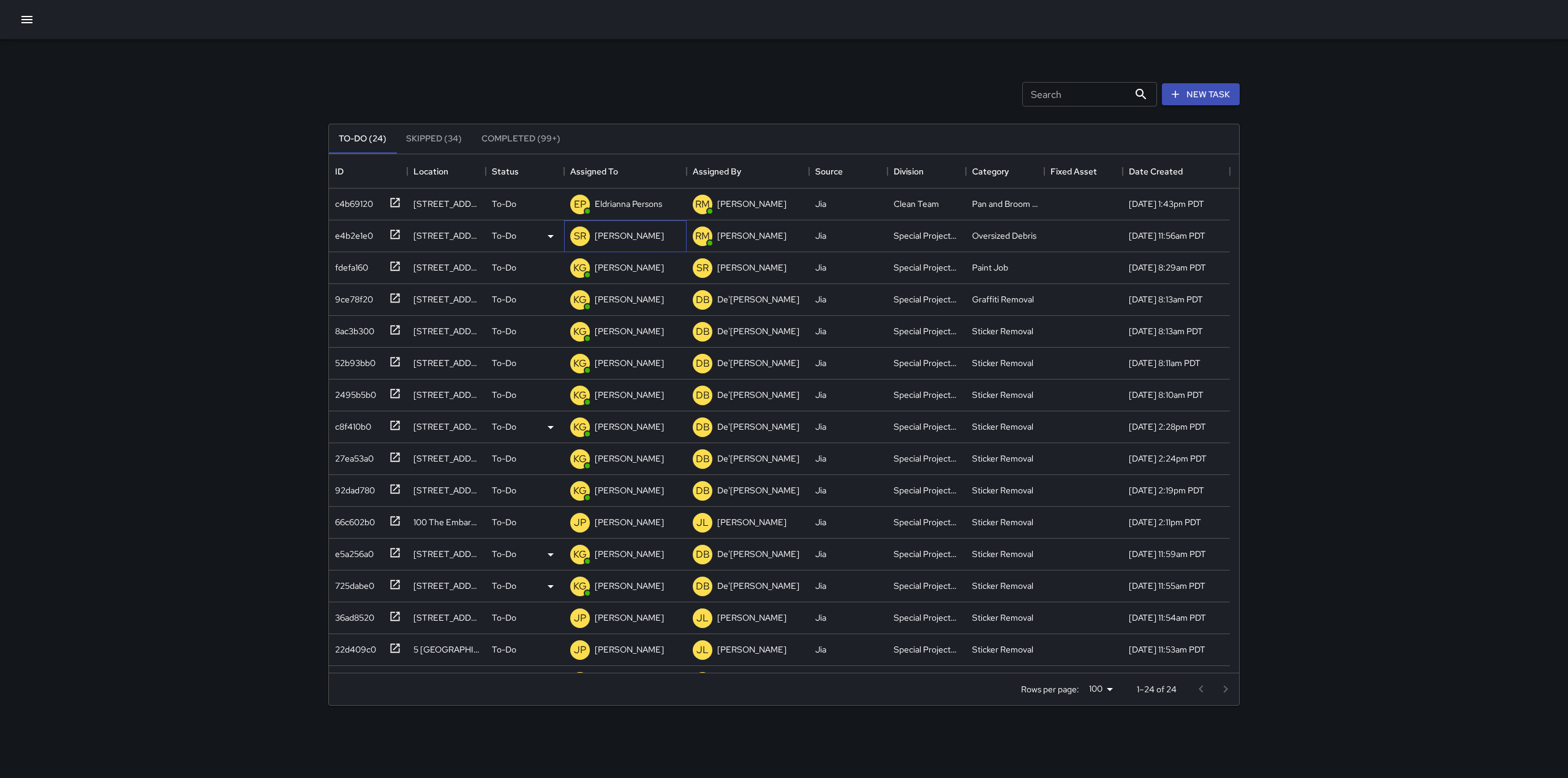
click at [641, 234] on p "[PERSON_NAME]" at bounding box center [629, 236] width 69 height 12
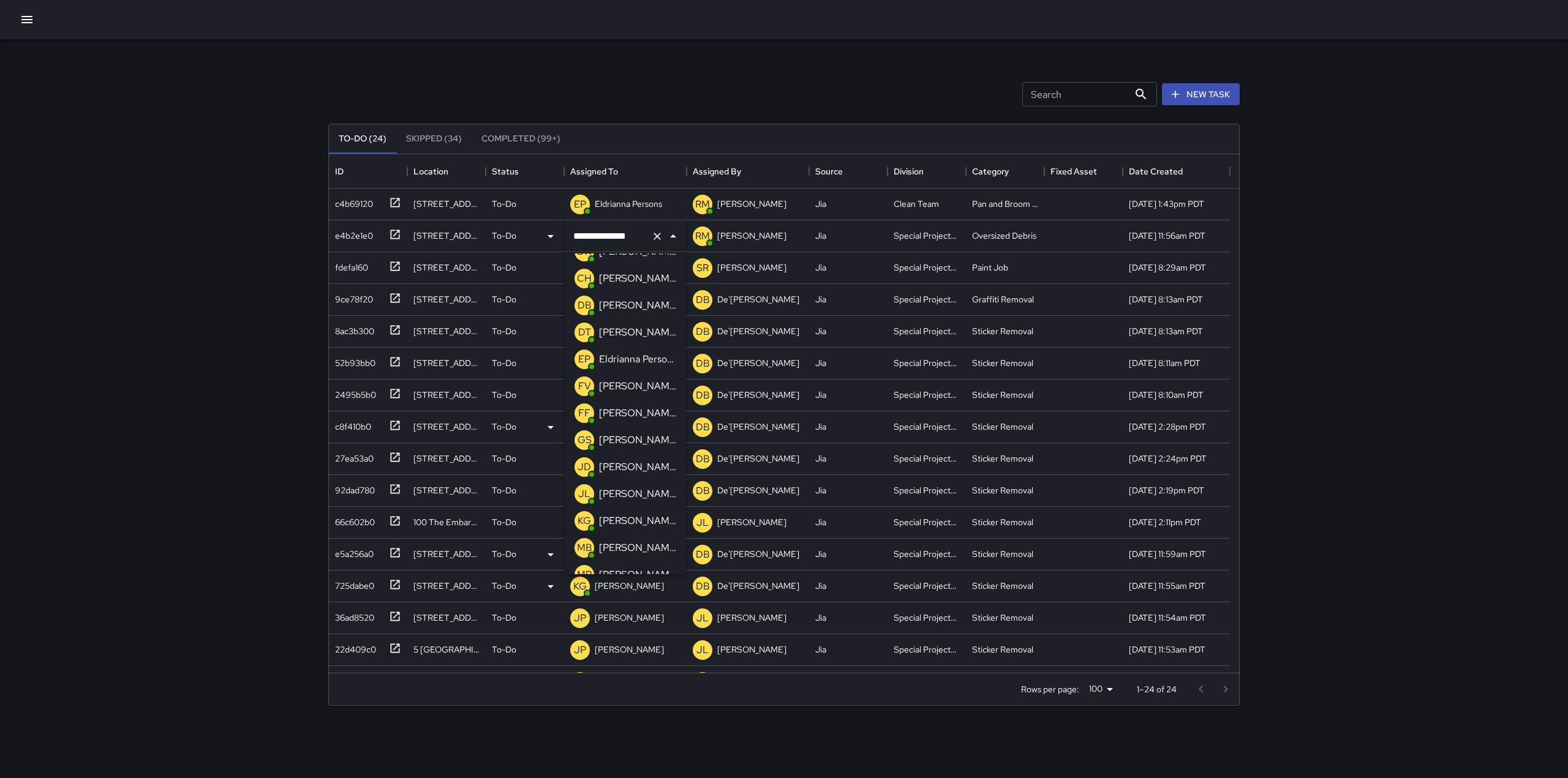
scroll to position [75, 0]
click at [629, 516] on p "[PERSON_NAME]" at bounding box center [637, 521] width 77 height 15
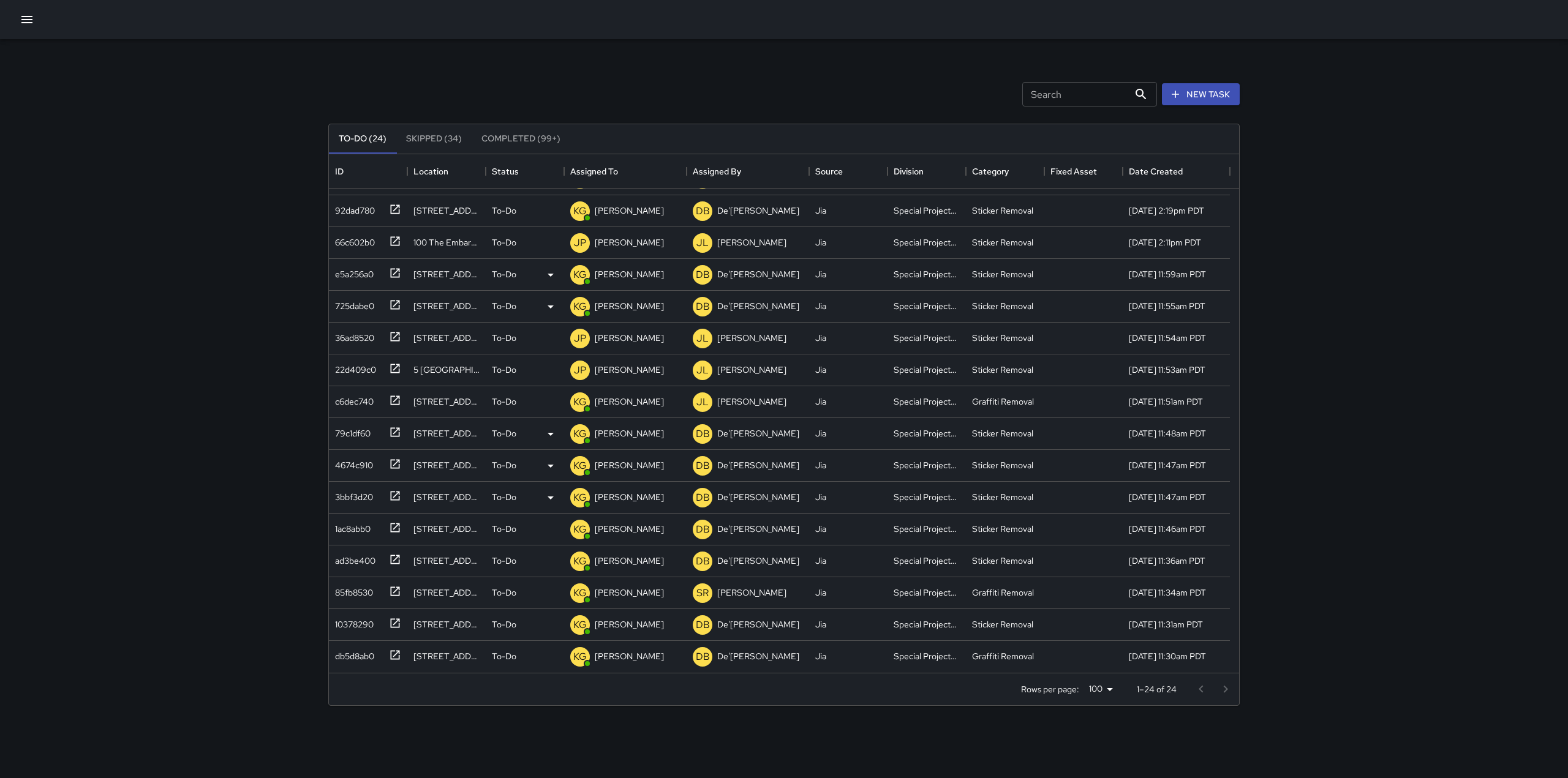
scroll to position [0, 0]
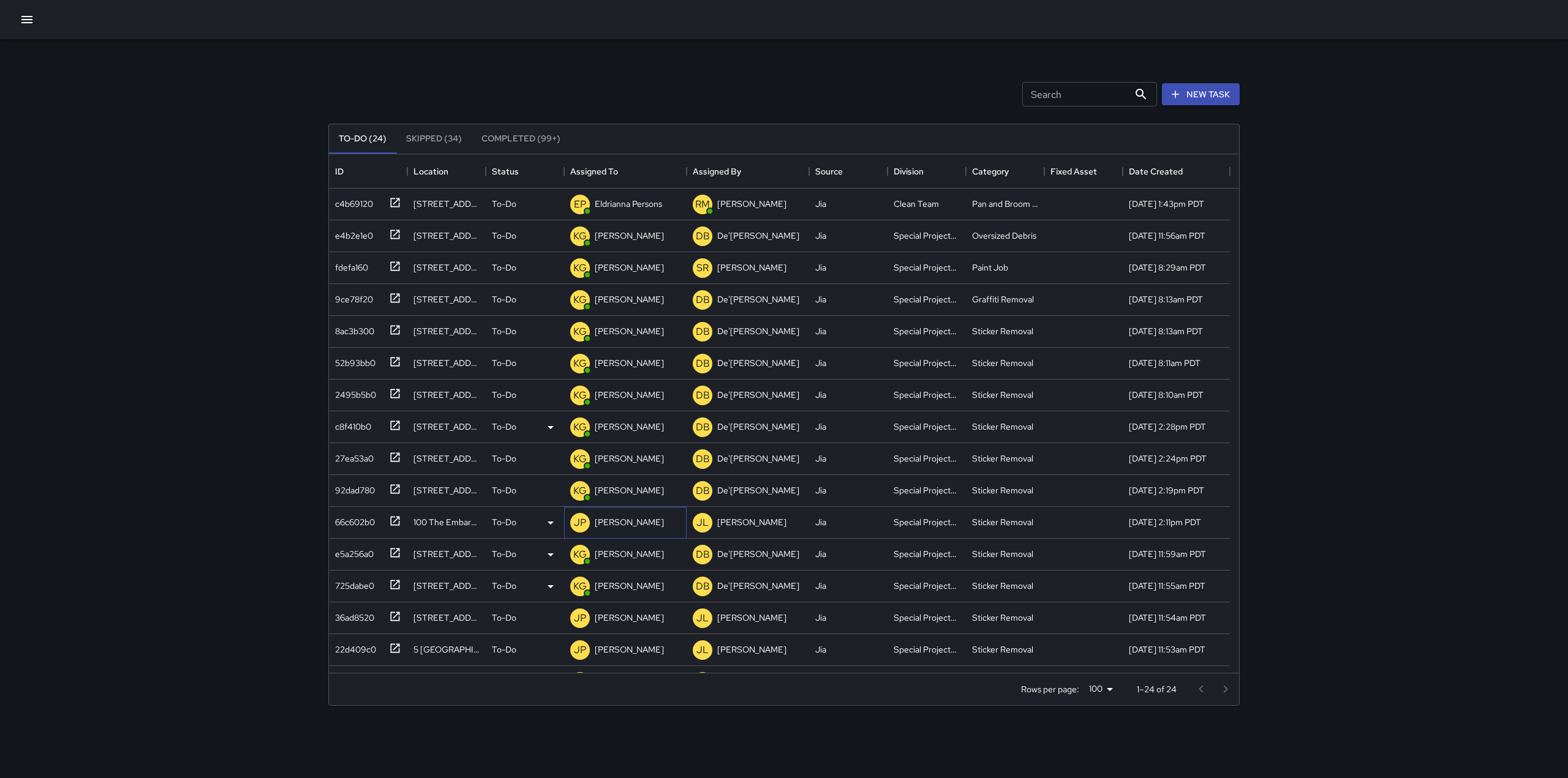
click at [625, 525] on p "[PERSON_NAME]" at bounding box center [629, 522] width 69 height 12
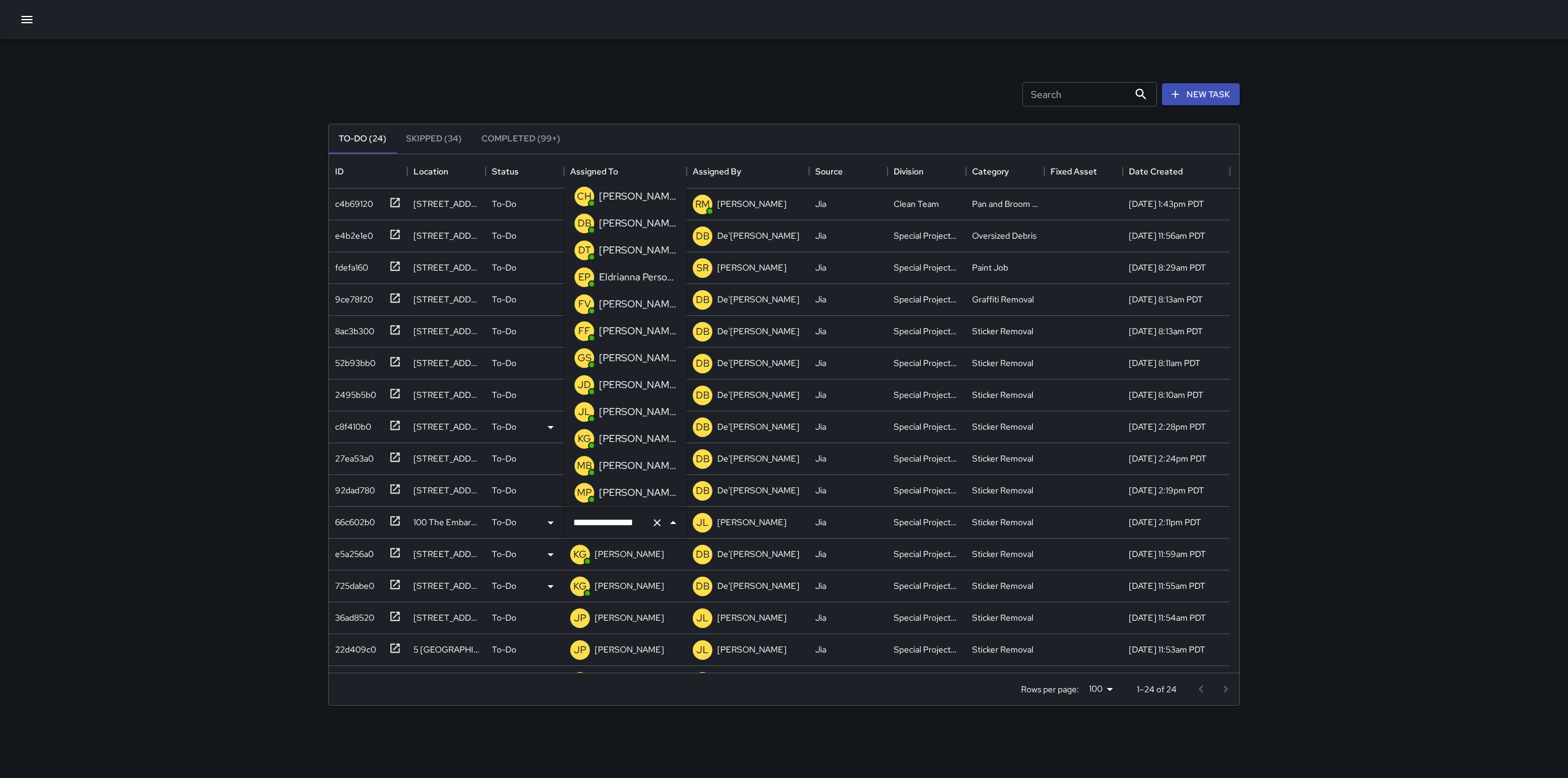
scroll to position [87, 0]
click at [630, 432] on p "[PERSON_NAME]" at bounding box center [637, 439] width 77 height 15
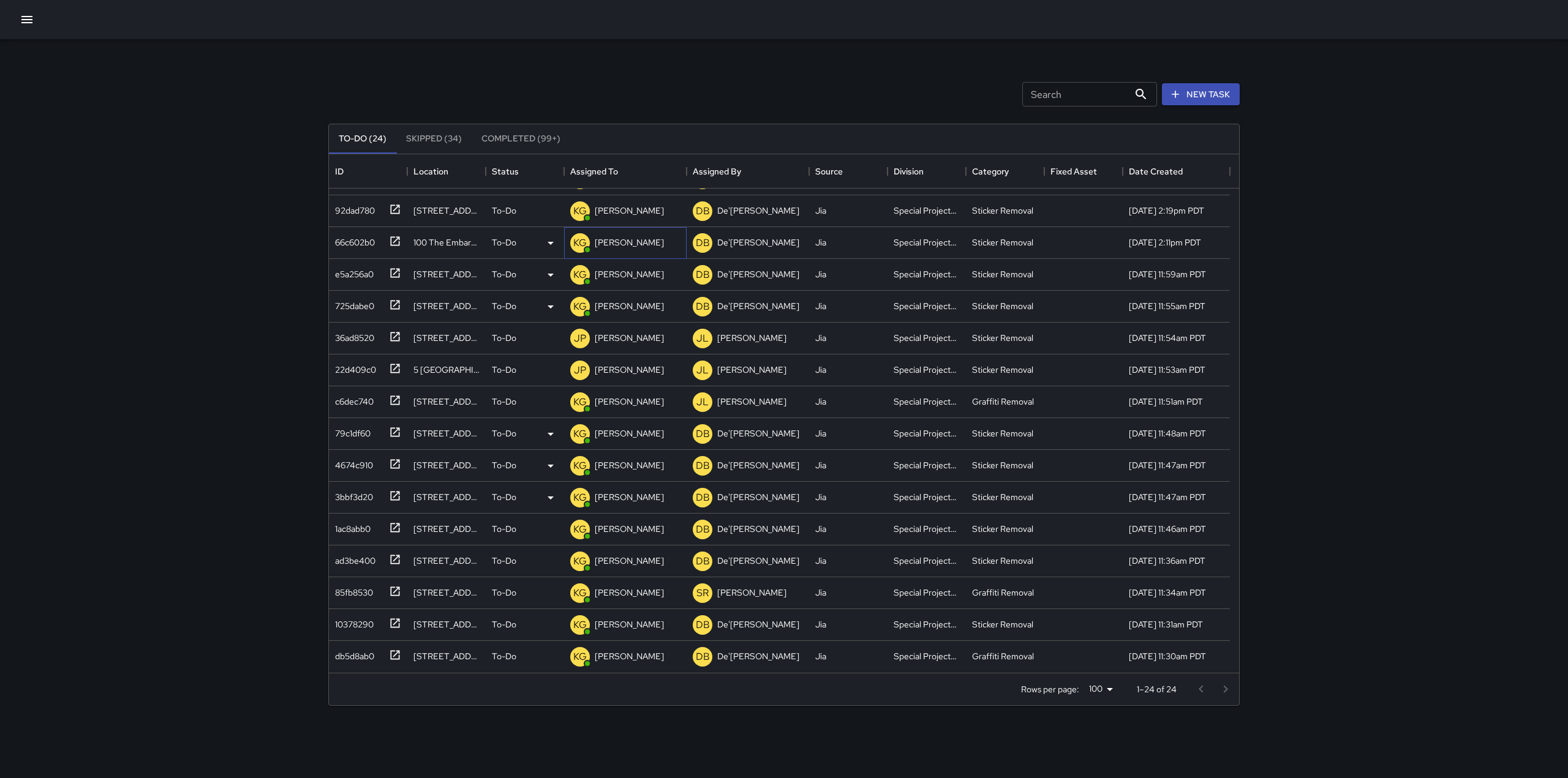
scroll to position [0, 0]
